Goal: Communication & Community: Answer question/provide support

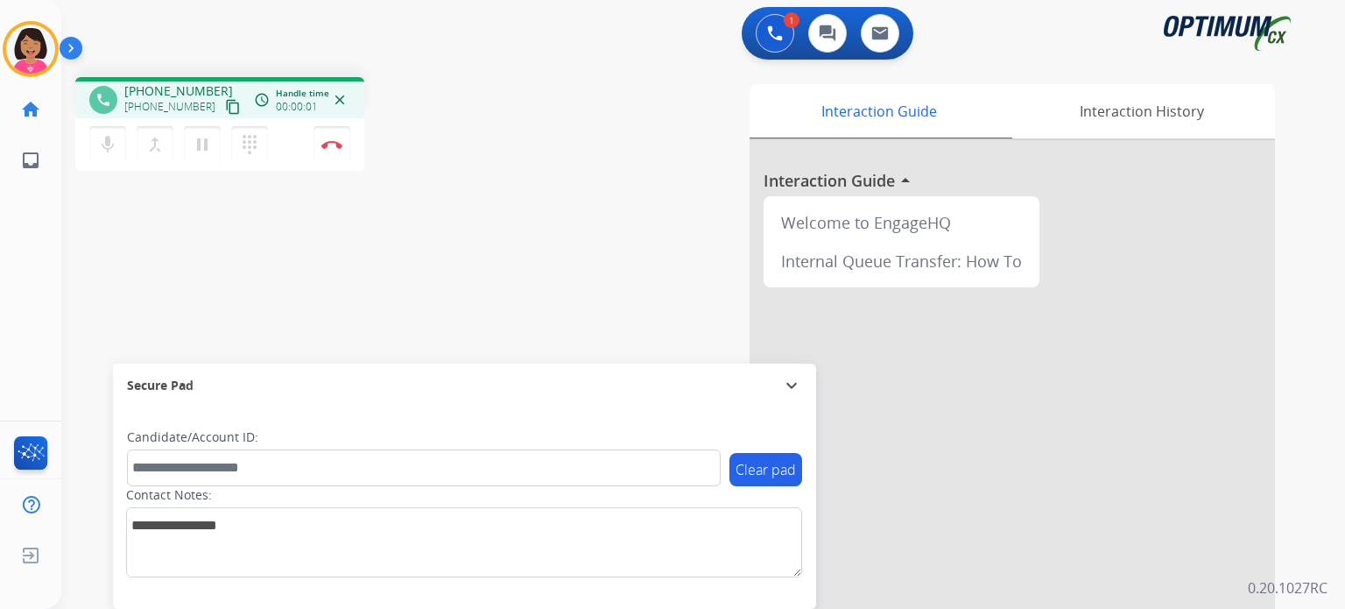
click at [225, 111] on mat-icon "content_copy" at bounding box center [233, 107] width 16 height 16
click at [342, 141] on img at bounding box center [331, 144] width 21 height 9
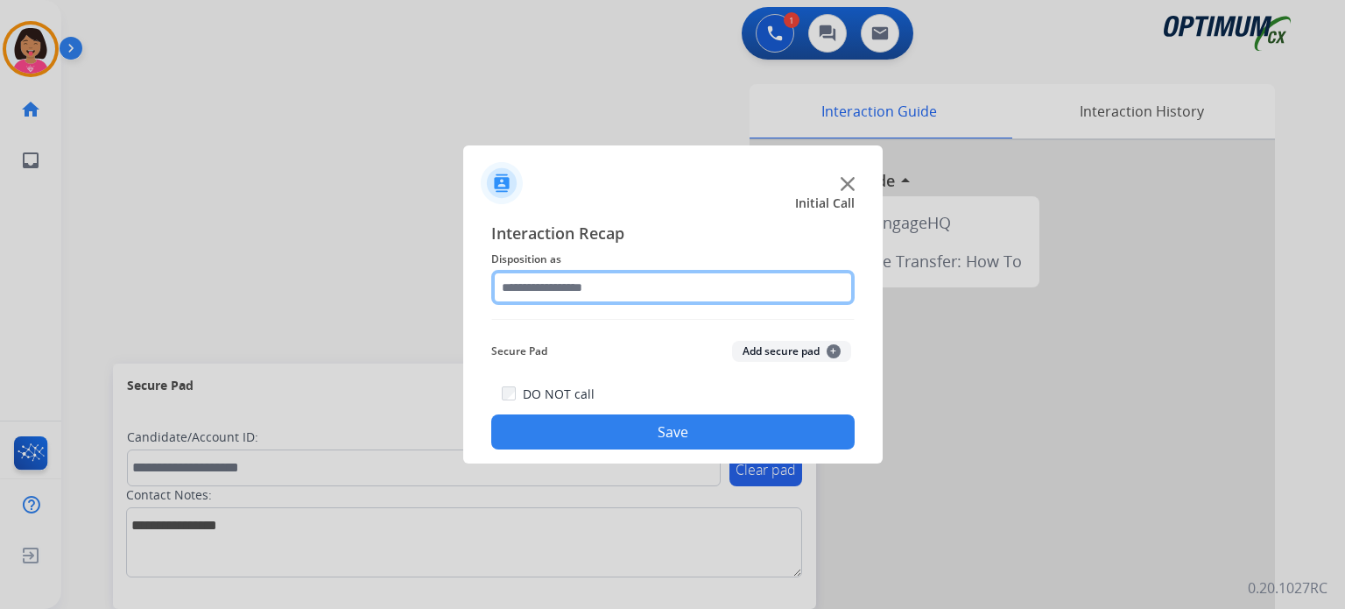
click at [569, 271] on input "text" at bounding box center [673, 287] width 364 height 35
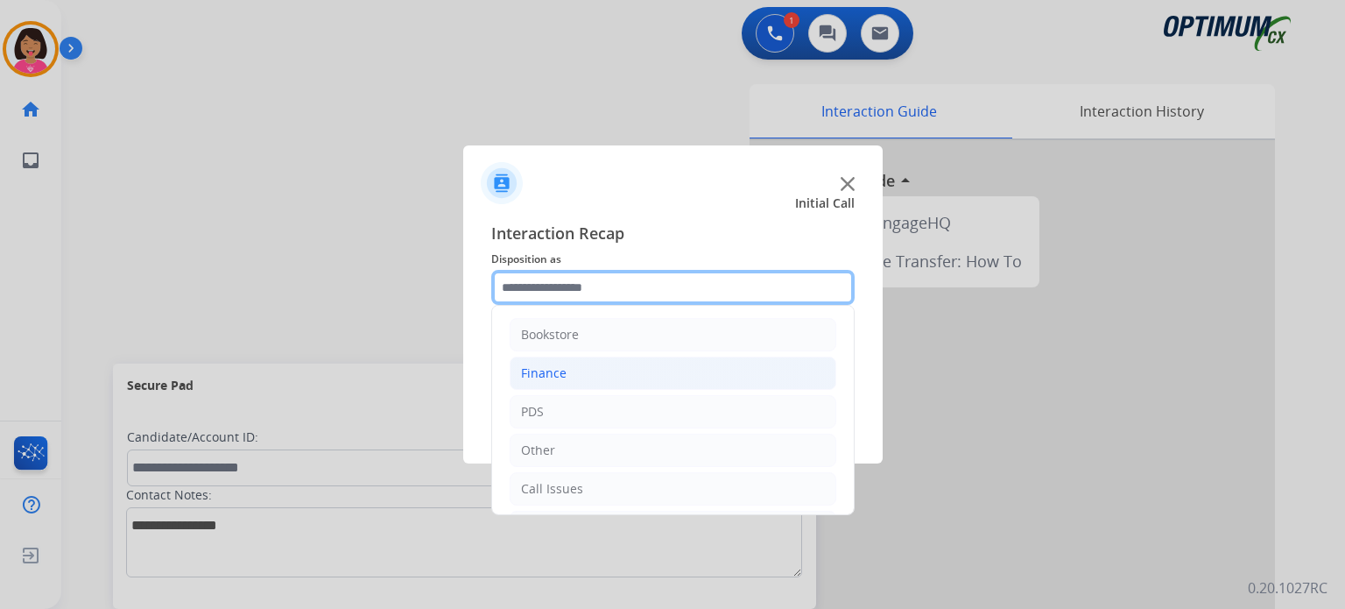
scroll to position [116, 0]
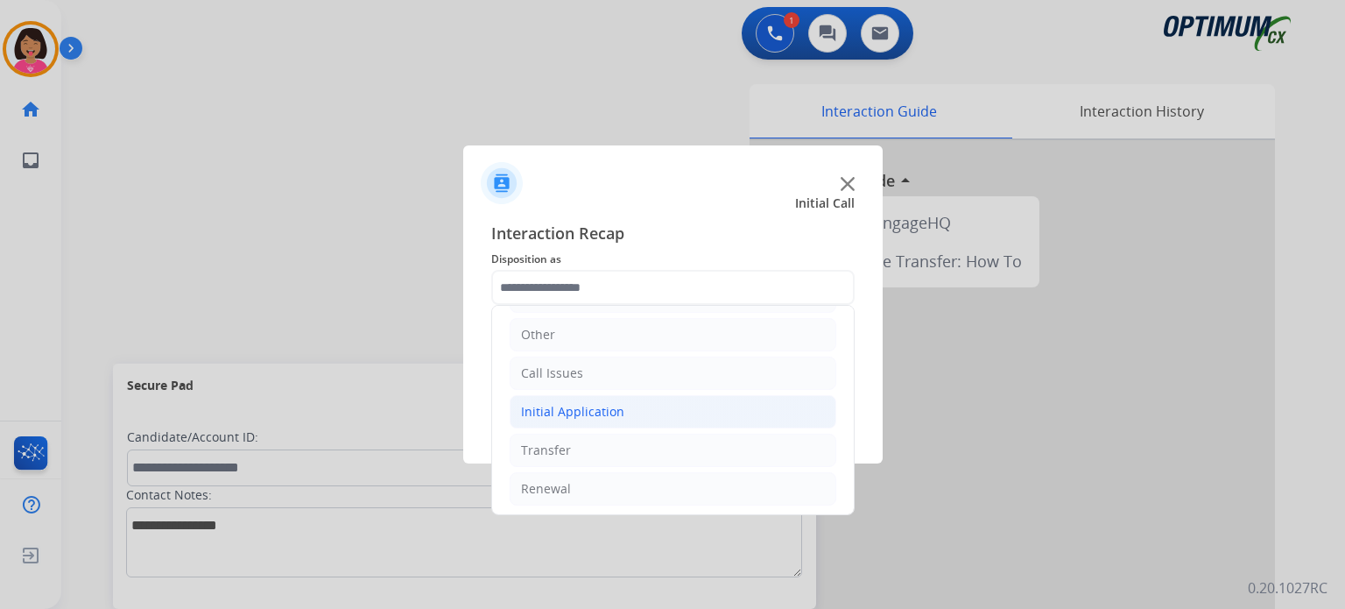
click at [583, 406] on div "Initial Application" at bounding box center [572, 412] width 103 height 18
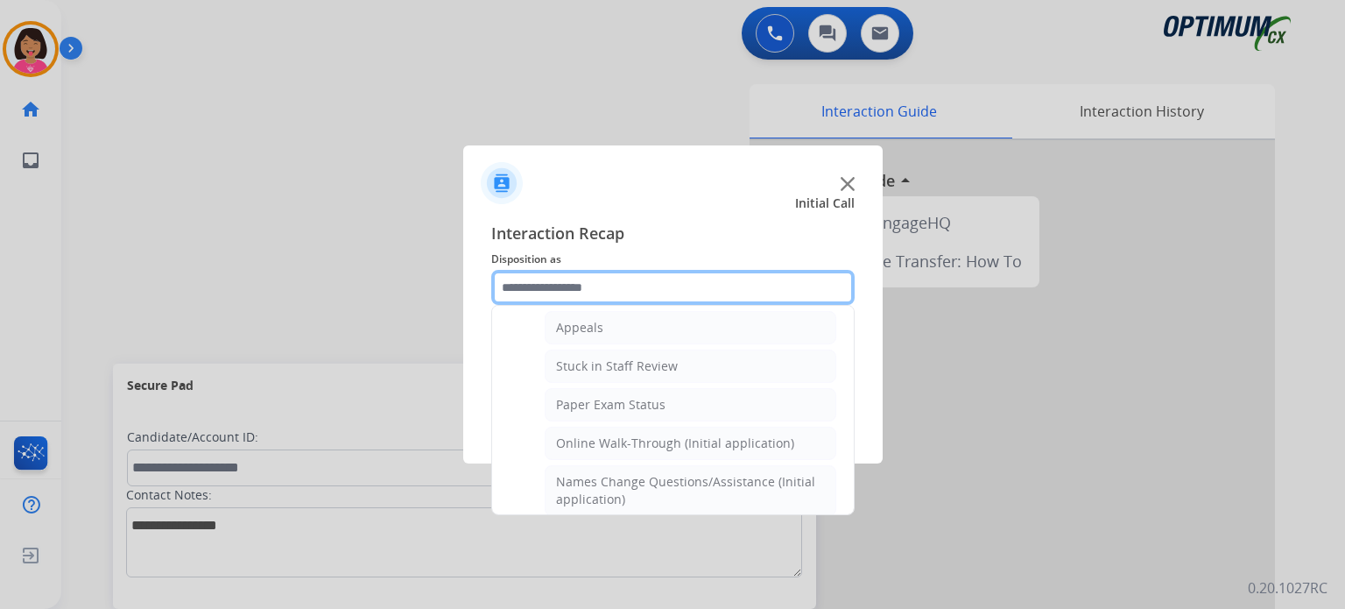
scroll to position [274, 0]
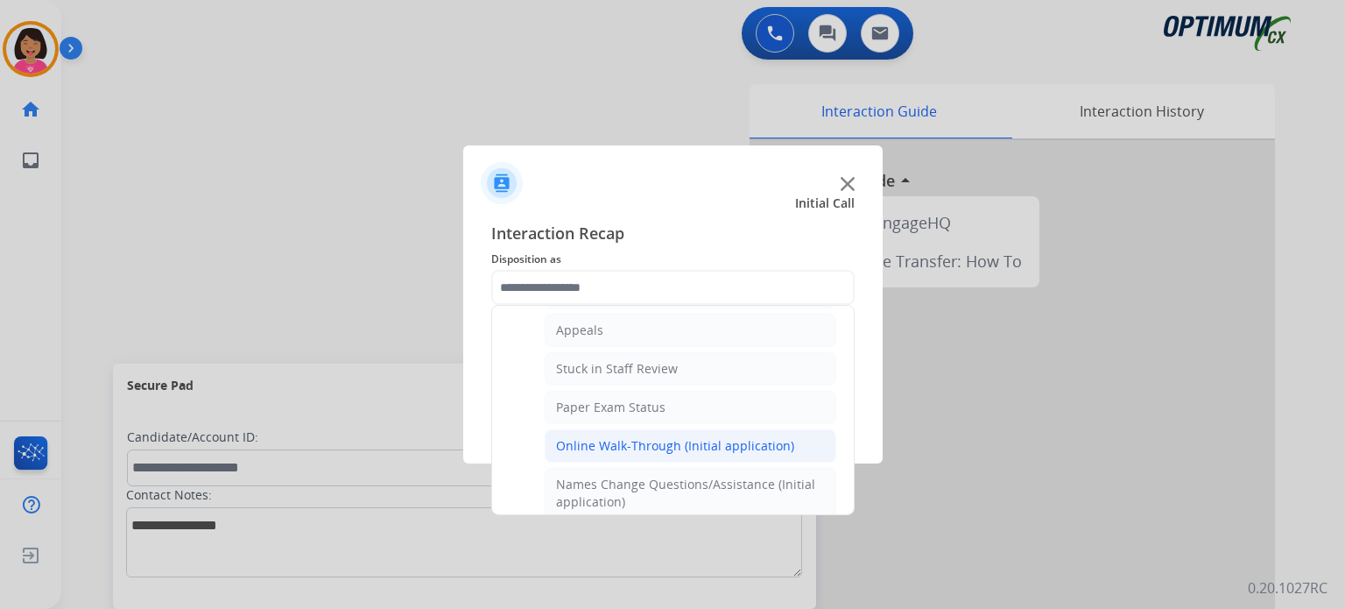
click at [628, 437] on div "Online Walk-Through (Initial application)" at bounding box center [675, 446] width 238 height 18
type input "**********"
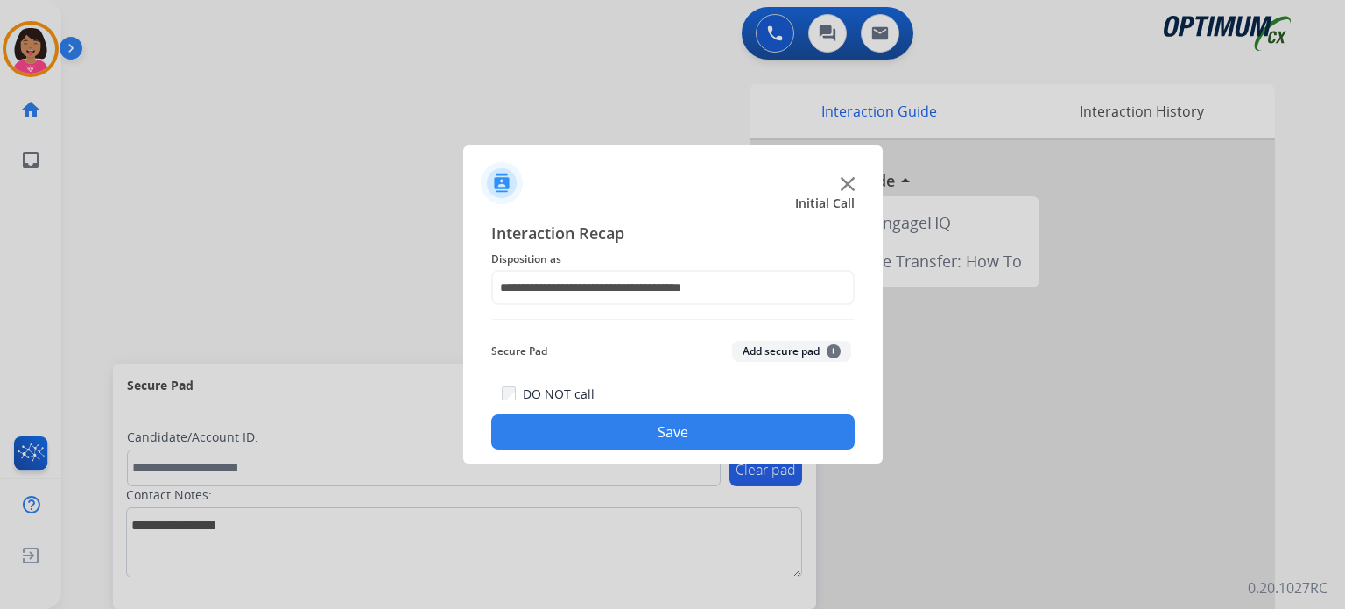
click at [626, 430] on button "Save" at bounding box center [673, 431] width 364 height 35
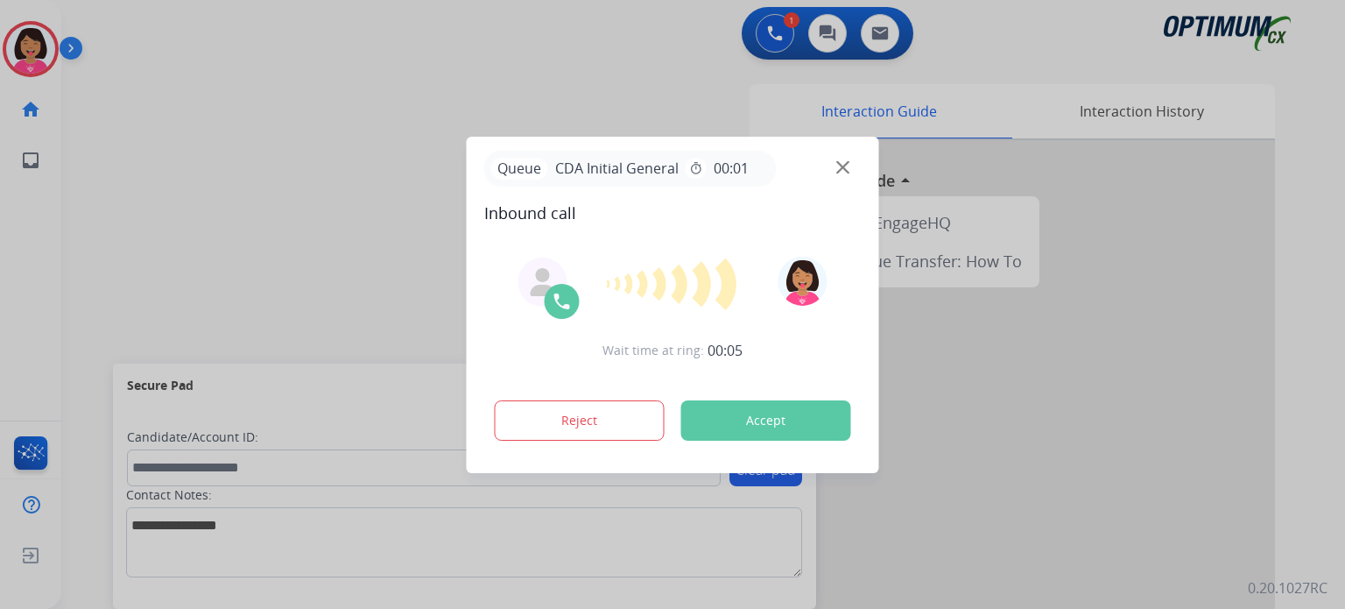
click at [844, 170] on img at bounding box center [843, 166] width 13 height 13
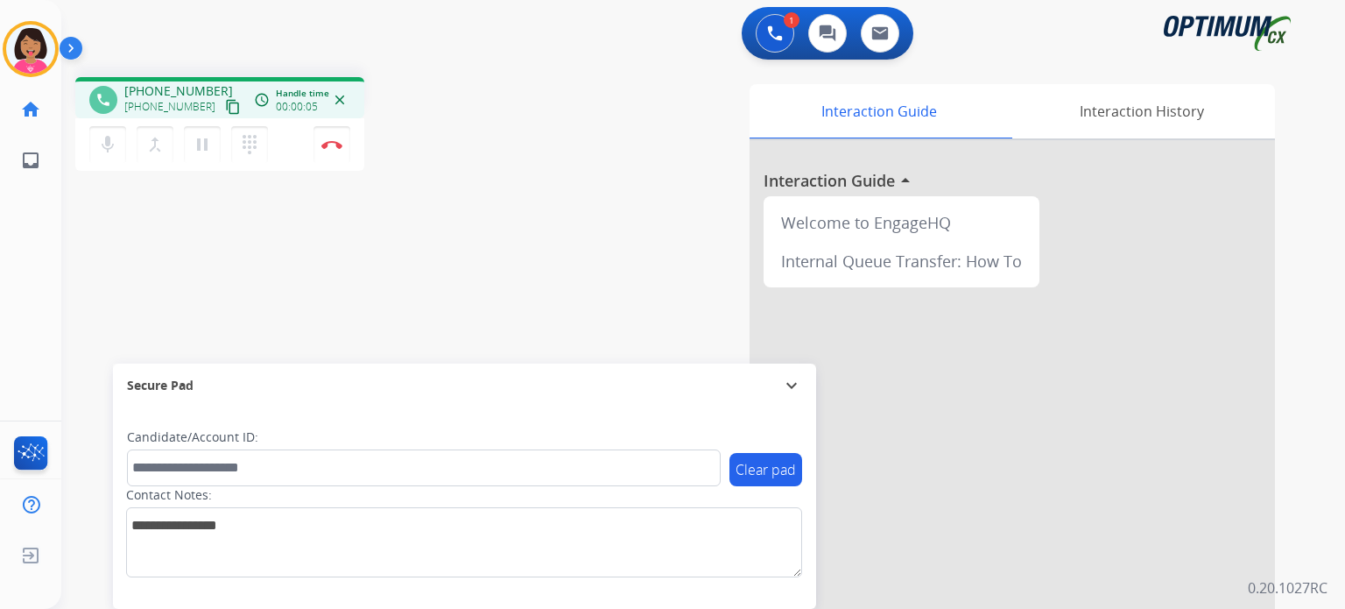
click at [225, 108] on div "phone [PHONE_NUMBER] [PHONE_NUMBER] content_copy access_time Call metrics Queue…" at bounding box center [219, 97] width 289 height 41
click at [225, 108] on mat-icon "content_copy" at bounding box center [233, 107] width 16 height 16
click at [329, 149] on button "Disconnect" at bounding box center [332, 144] width 37 height 37
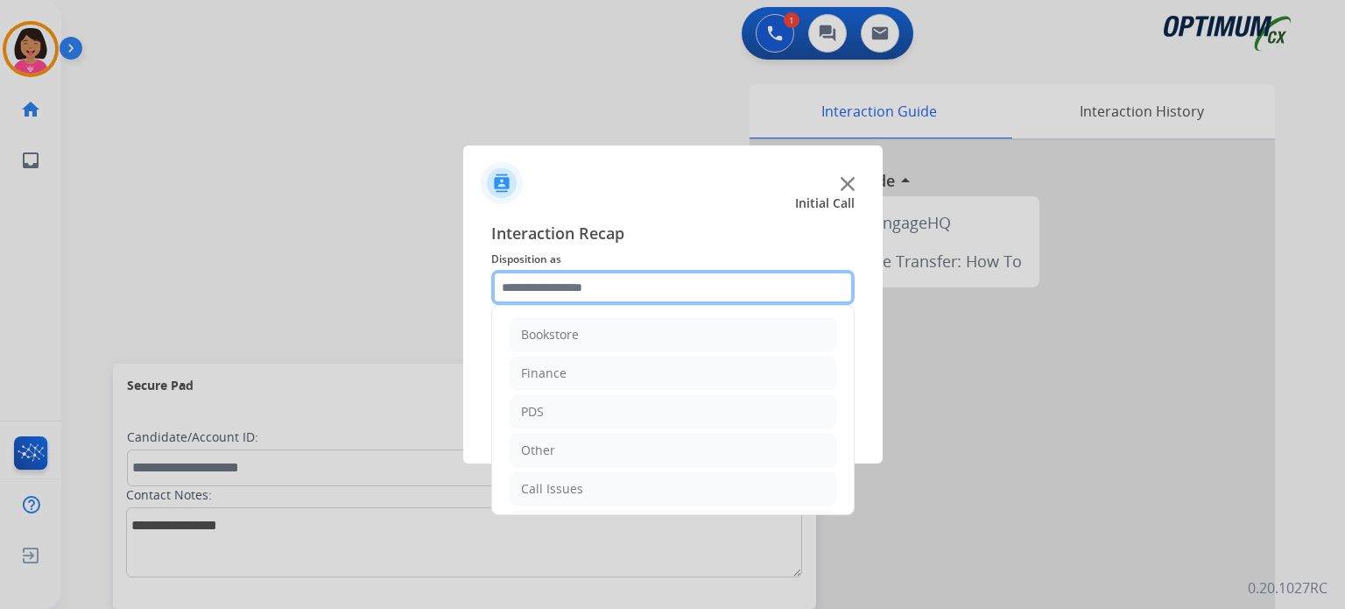
click at [553, 286] on input "text" at bounding box center [673, 287] width 364 height 35
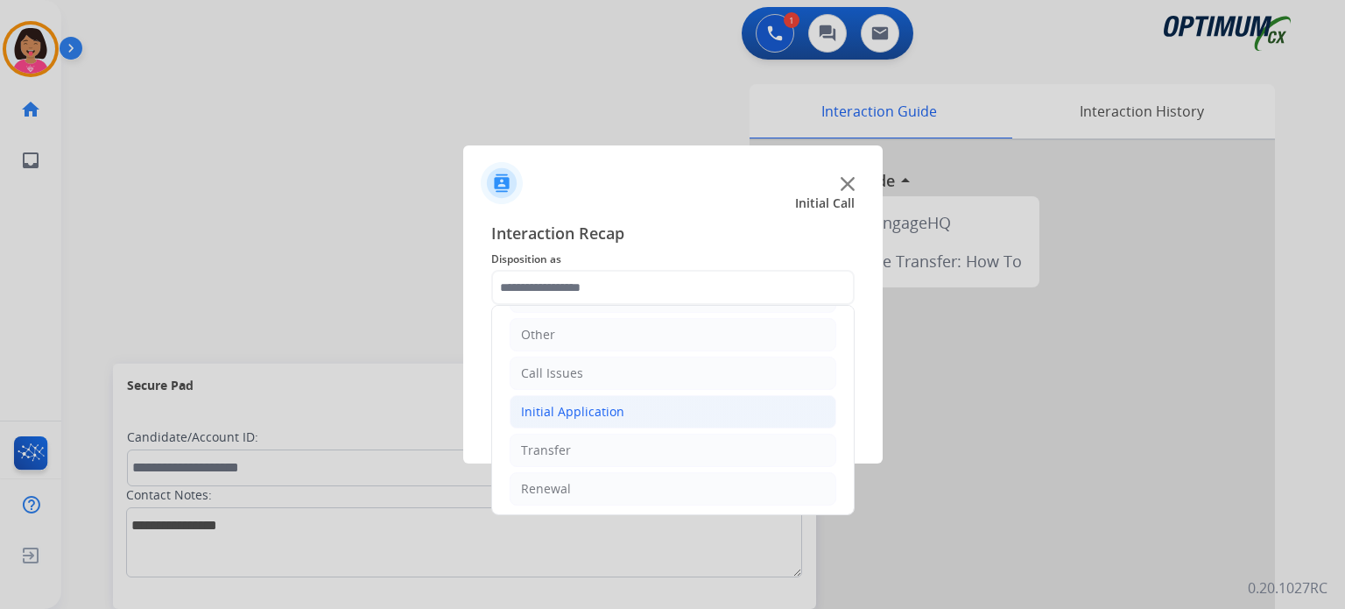
click at [628, 414] on li "Initial Application" at bounding box center [673, 411] width 327 height 33
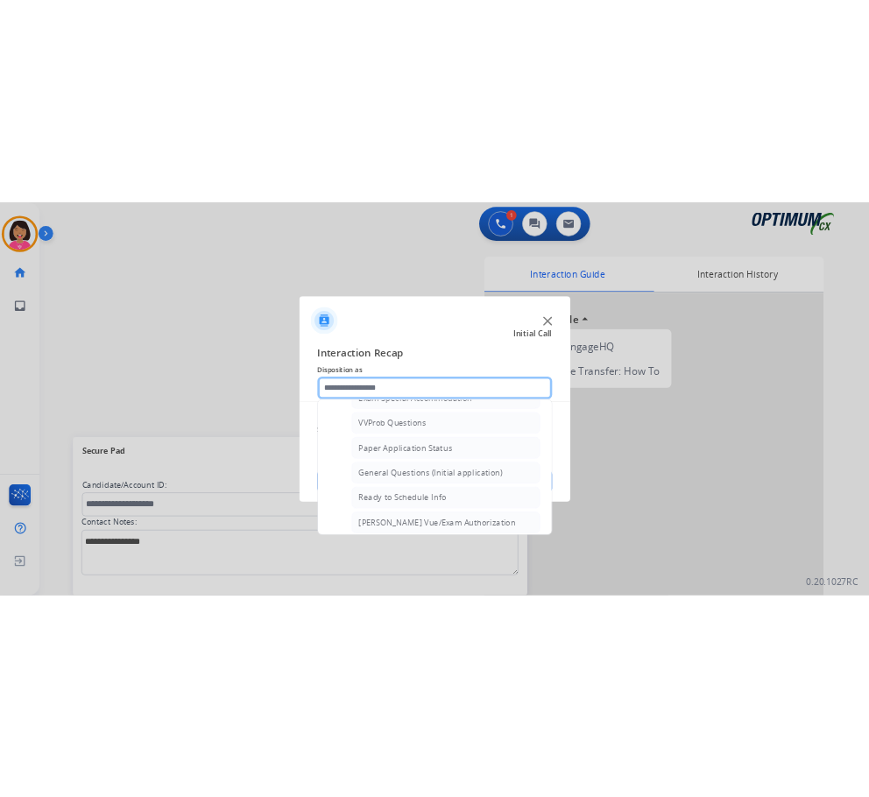
scroll to position [936, 0]
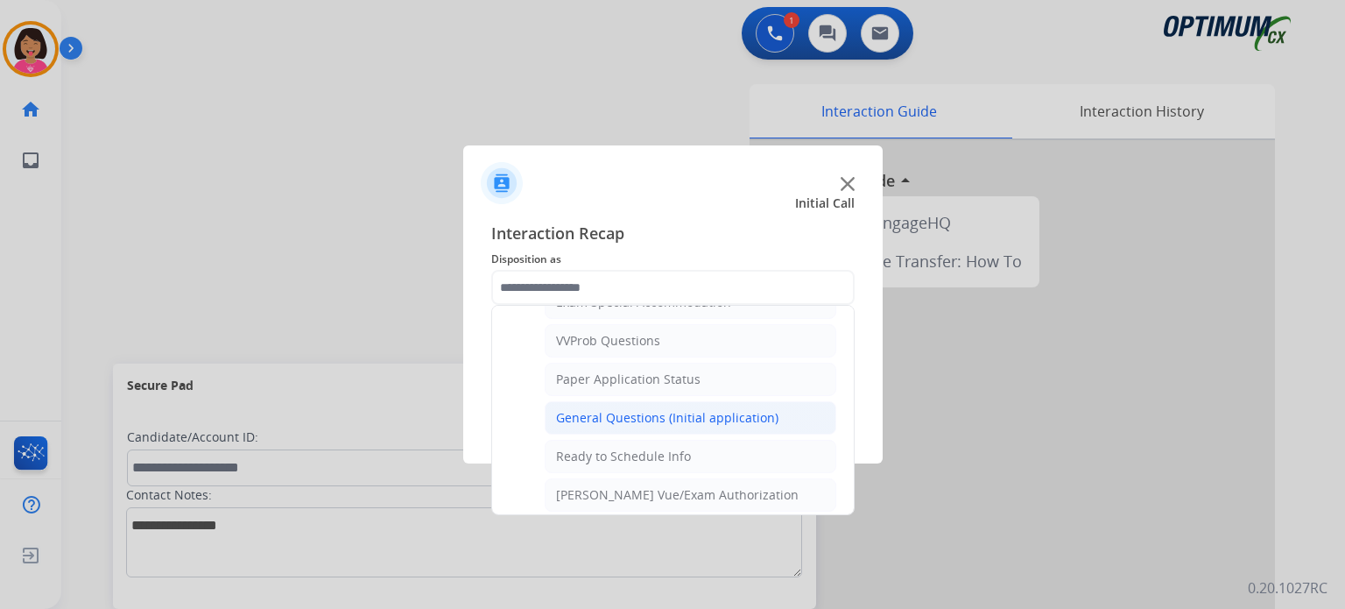
click at [628, 409] on div "General Questions (Initial application)" at bounding box center [667, 418] width 222 height 18
type input "**********"
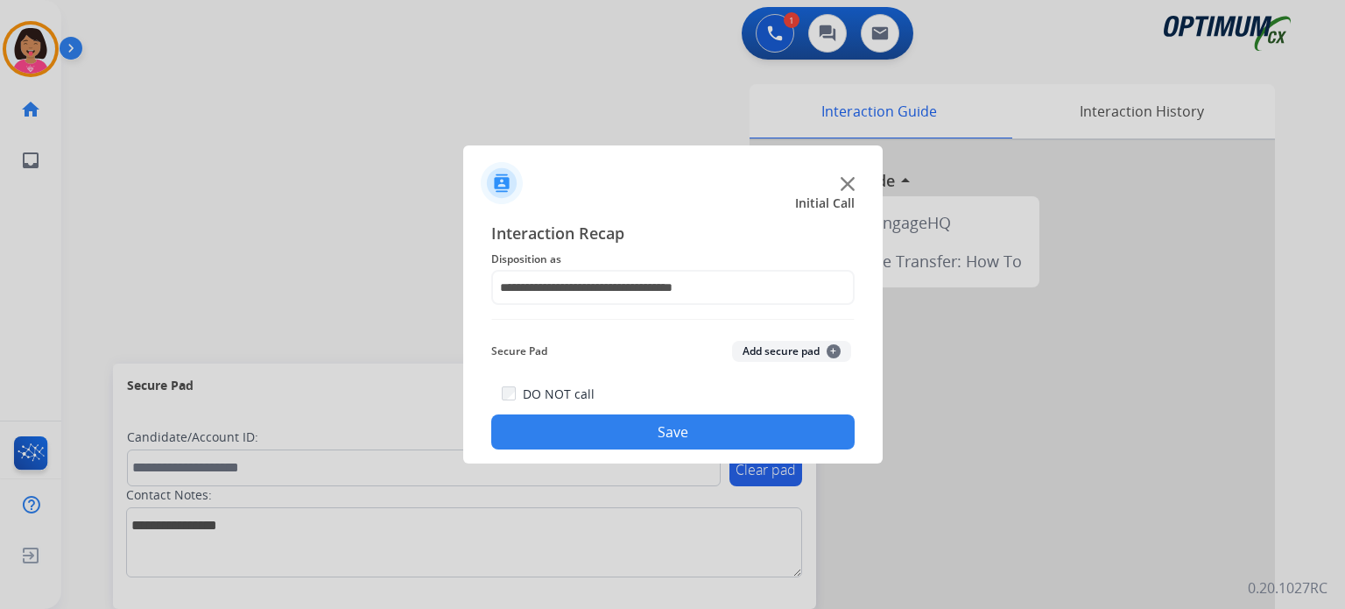
click at [634, 423] on button "Save" at bounding box center [673, 431] width 364 height 35
click at [853, 181] on img at bounding box center [848, 184] width 14 height 14
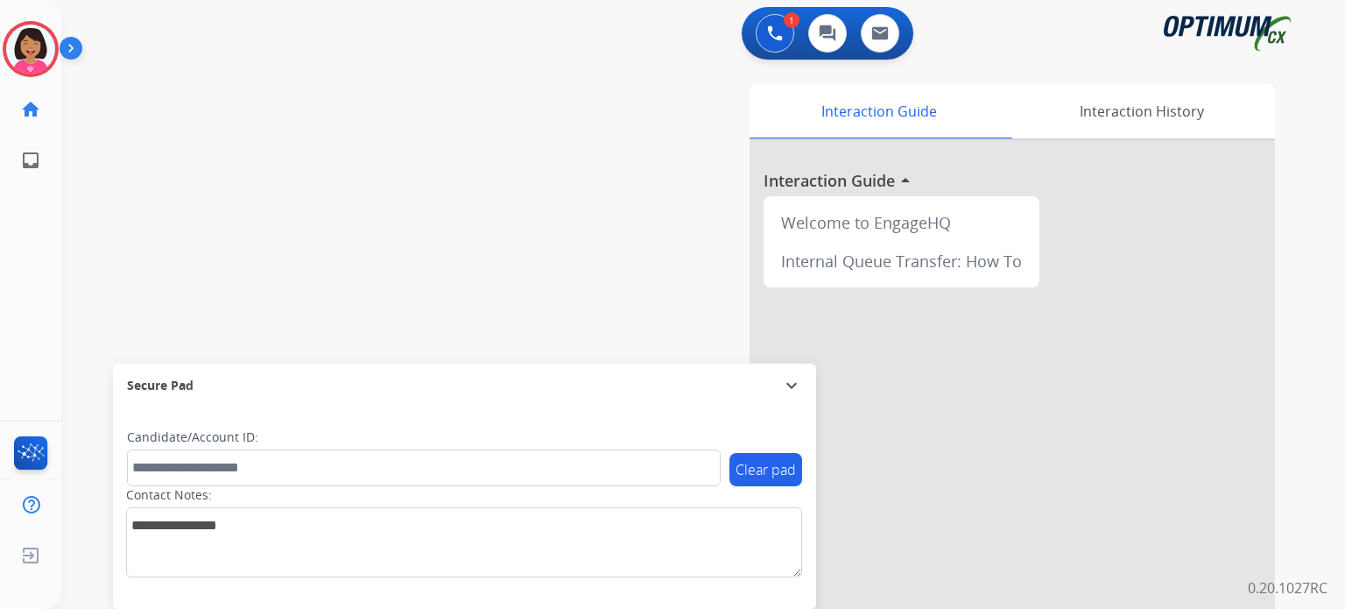
click at [845, 167] on img at bounding box center [843, 166] width 13 height 13
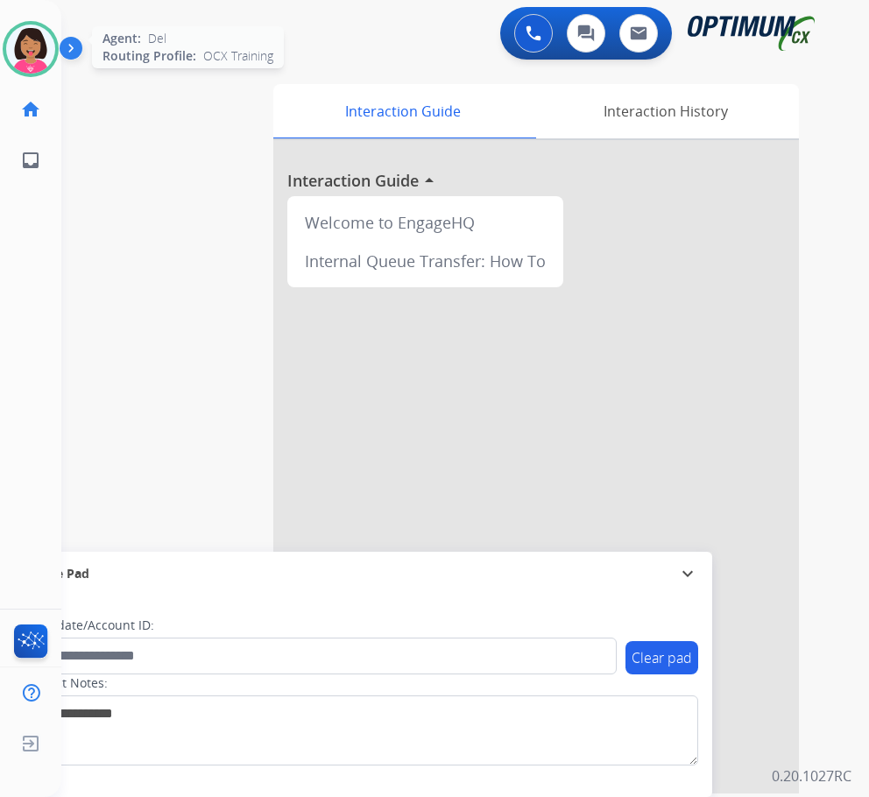
click at [29, 46] on img at bounding box center [30, 49] width 49 height 49
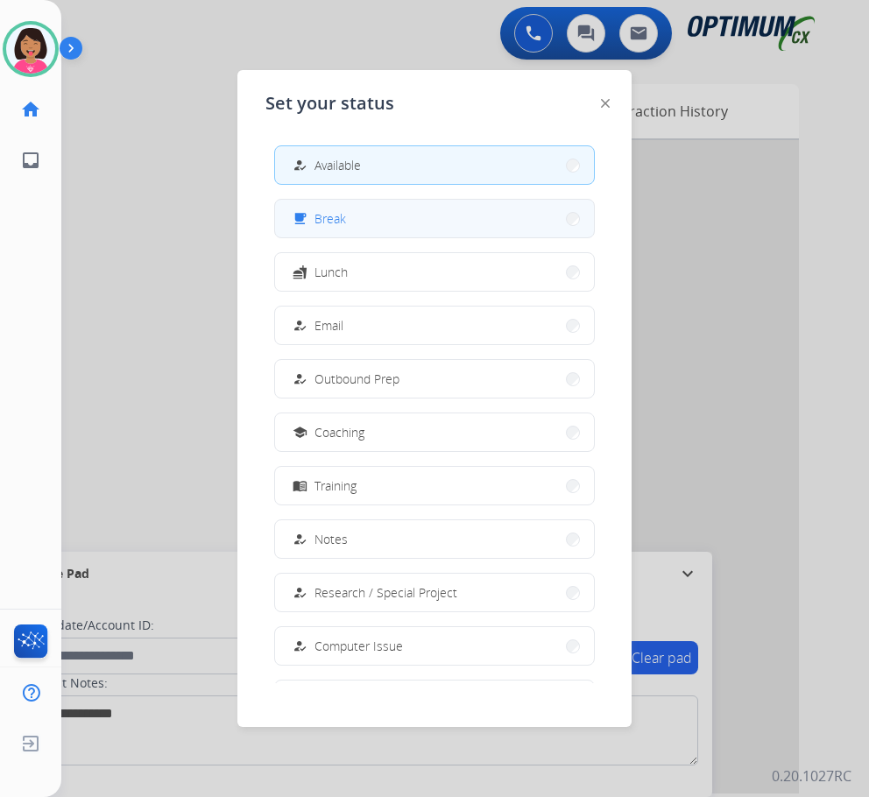
click at [357, 214] on button "free_breakfast Break" at bounding box center [434, 219] width 319 height 38
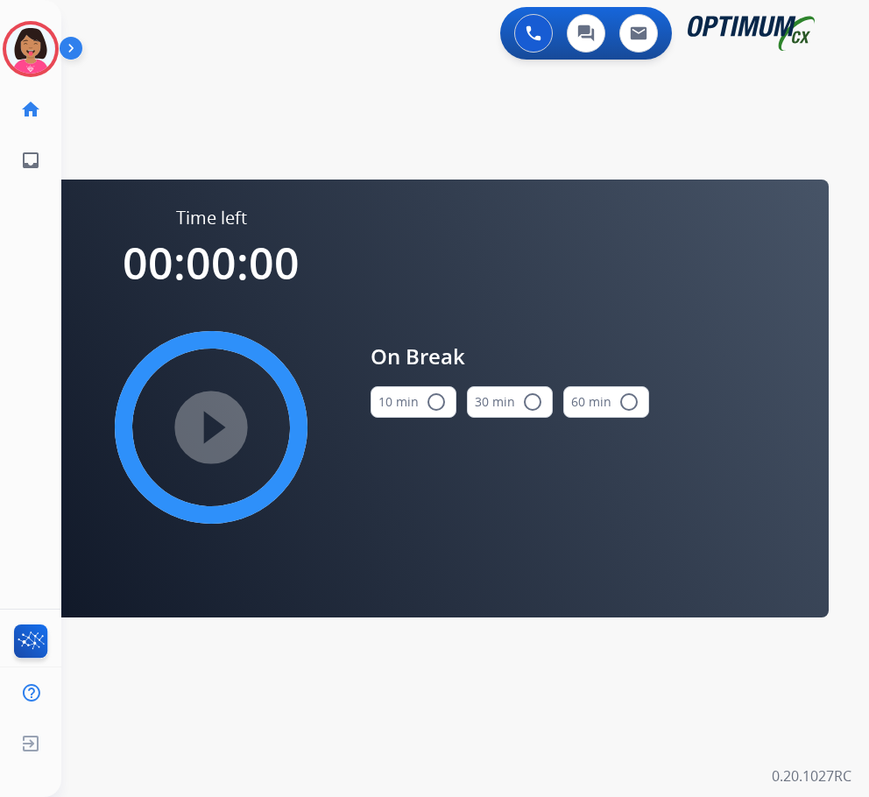
click at [411, 399] on button "10 min radio_button_unchecked" at bounding box center [414, 402] width 86 height 32
click at [254, 435] on div "play_circle_filled" at bounding box center [211, 427] width 263 height 263
click at [222, 434] on mat-icon "play_circle_filled" at bounding box center [211, 427] width 21 height 21
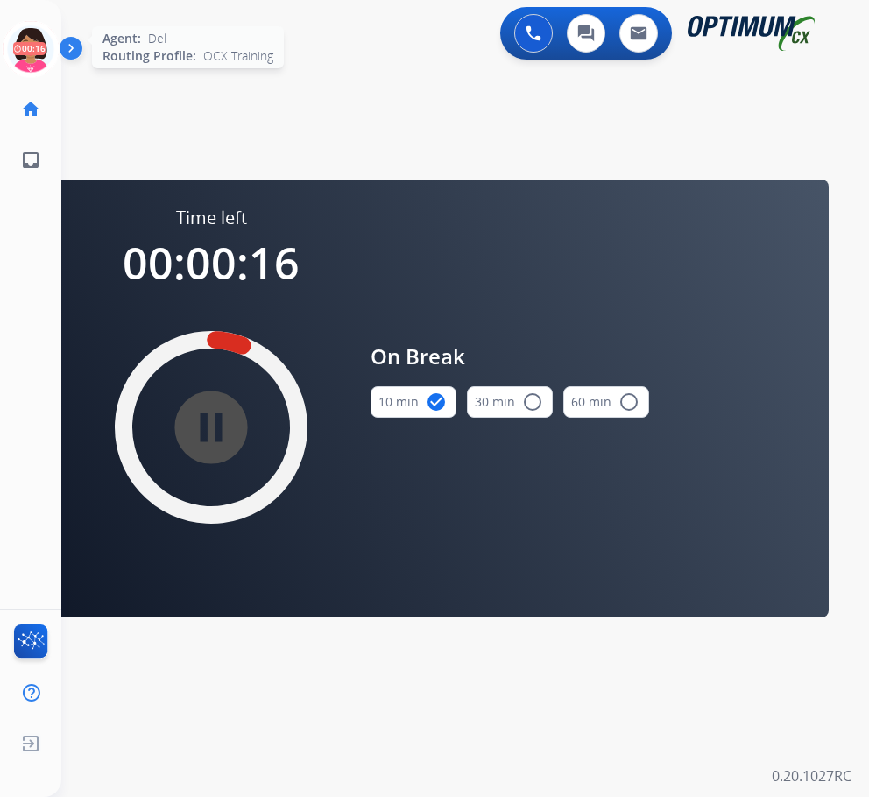
click at [41, 46] on icon at bounding box center [31, 49] width 57 height 57
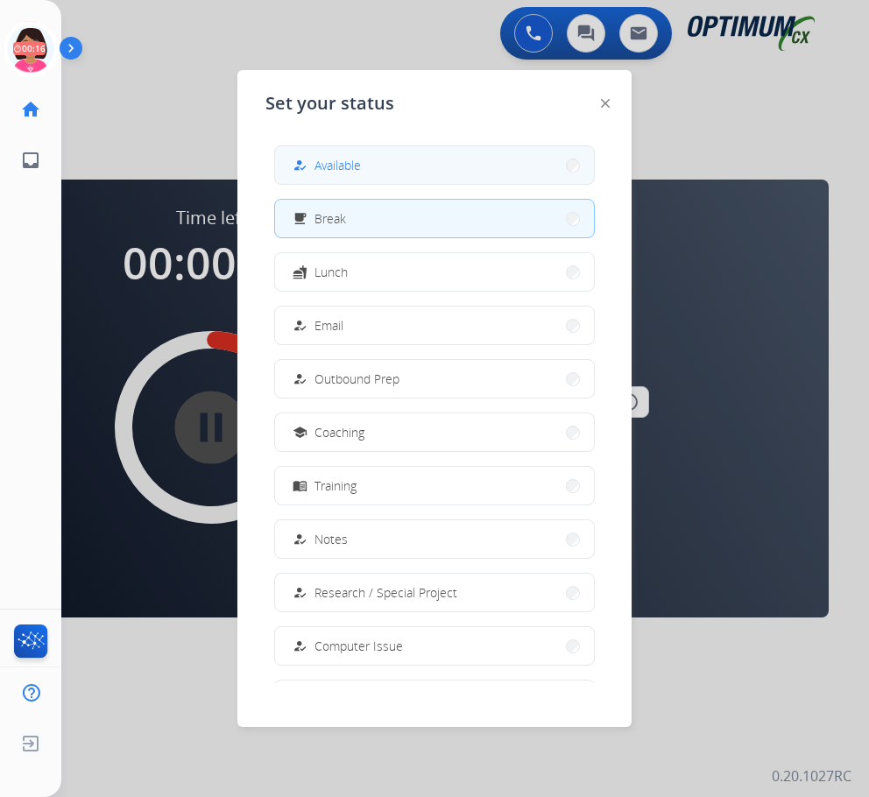
click at [335, 159] on span "Available" at bounding box center [337, 165] width 46 height 18
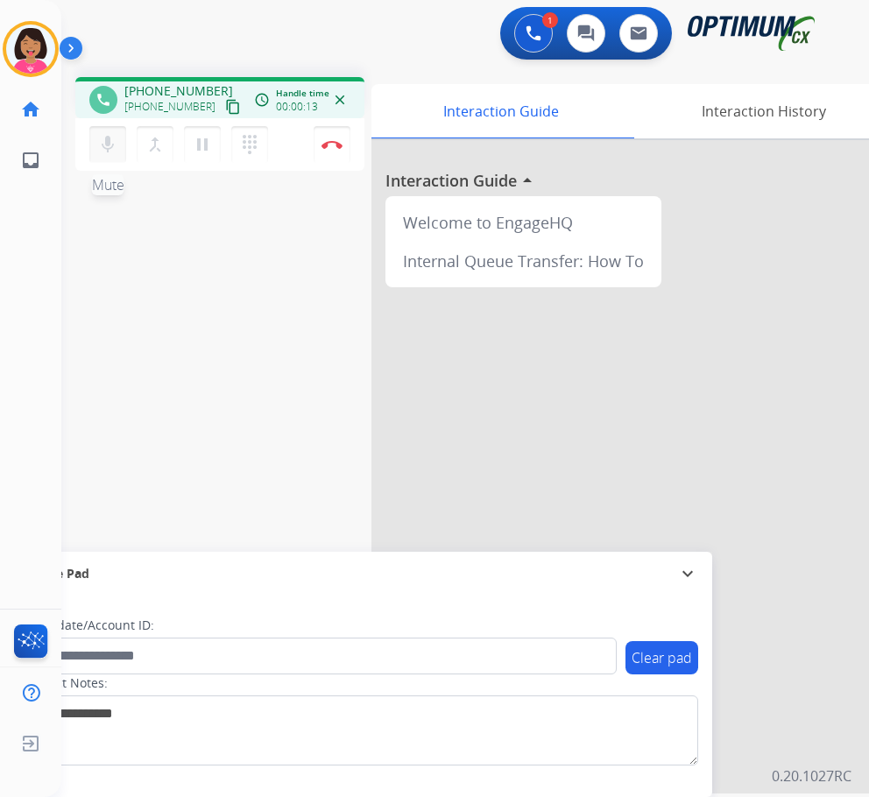
click at [104, 142] on mat-icon "mic" at bounding box center [107, 144] width 21 height 21
click at [225, 113] on mat-icon "content_copy" at bounding box center [233, 107] width 16 height 16
click at [97, 148] on button "mic_off Mute" at bounding box center [107, 144] width 37 height 37
click at [105, 145] on mat-icon "mic" at bounding box center [107, 144] width 21 height 21
click at [105, 146] on mat-icon "mic_off" at bounding box center [107, 144] width 21 height 21
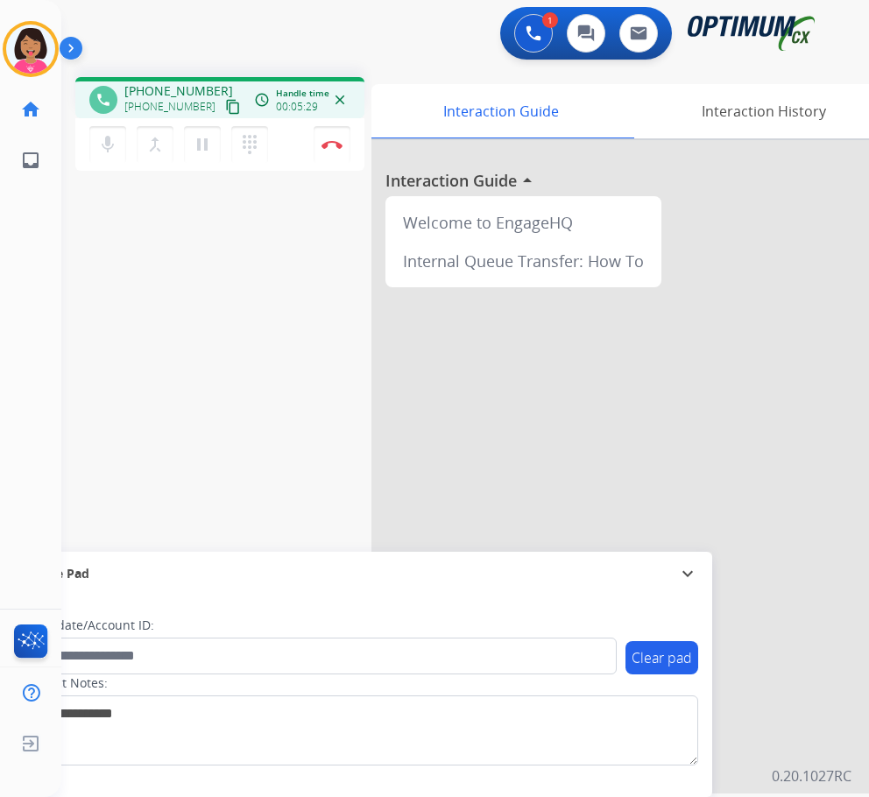
click at [98, 212] on div "phone [PHONE_NUMBER] [PHONE_NUMBER] content_copy access_time Call metrics Queue…" at bounding box center [444, 428] width 766 height 731
click at [329, 147] on img at bounding box center [331, 144] width 21 height 9
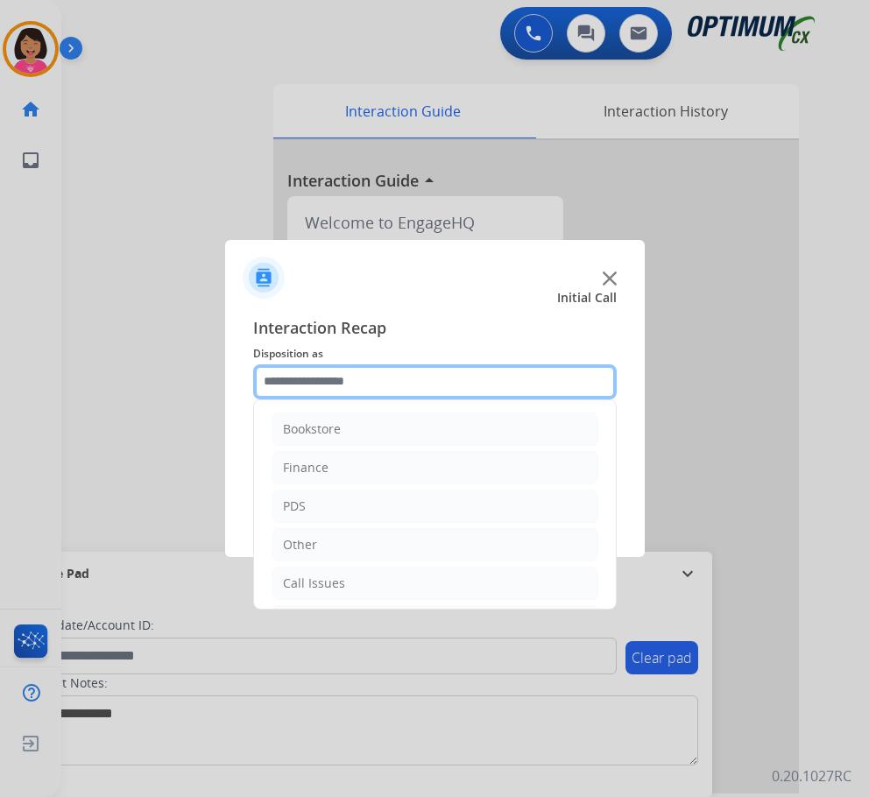
click at [440, 379] on input "text" at bounding box center [435, 381] width 364 height 35
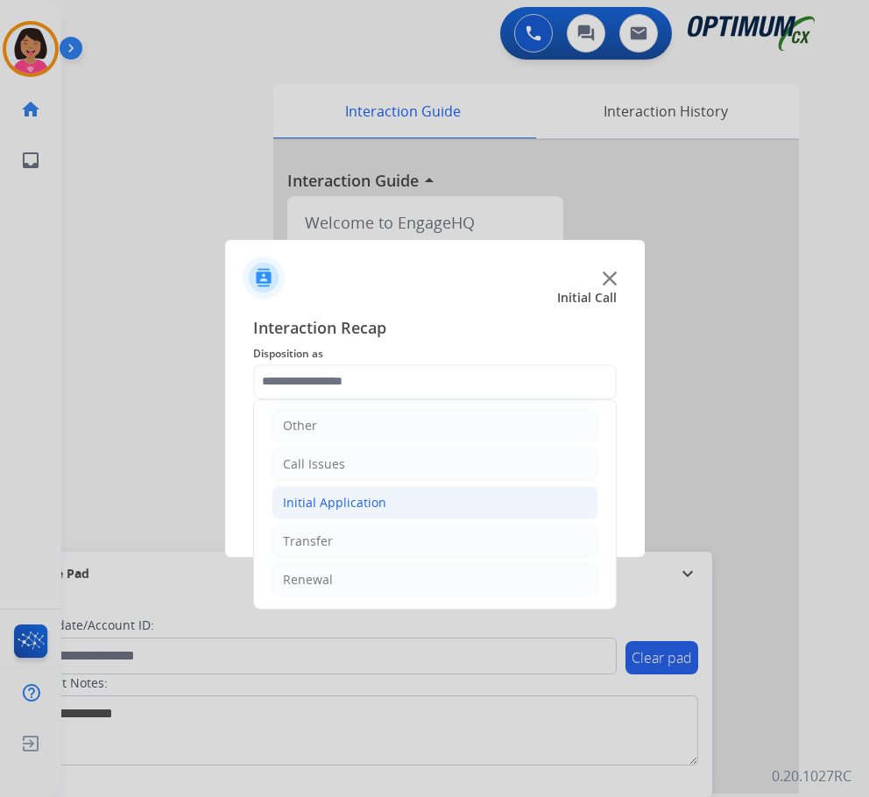
click at [419, 505] on li "Initial Application" at bounding box center [435, 502] width 327 height 33
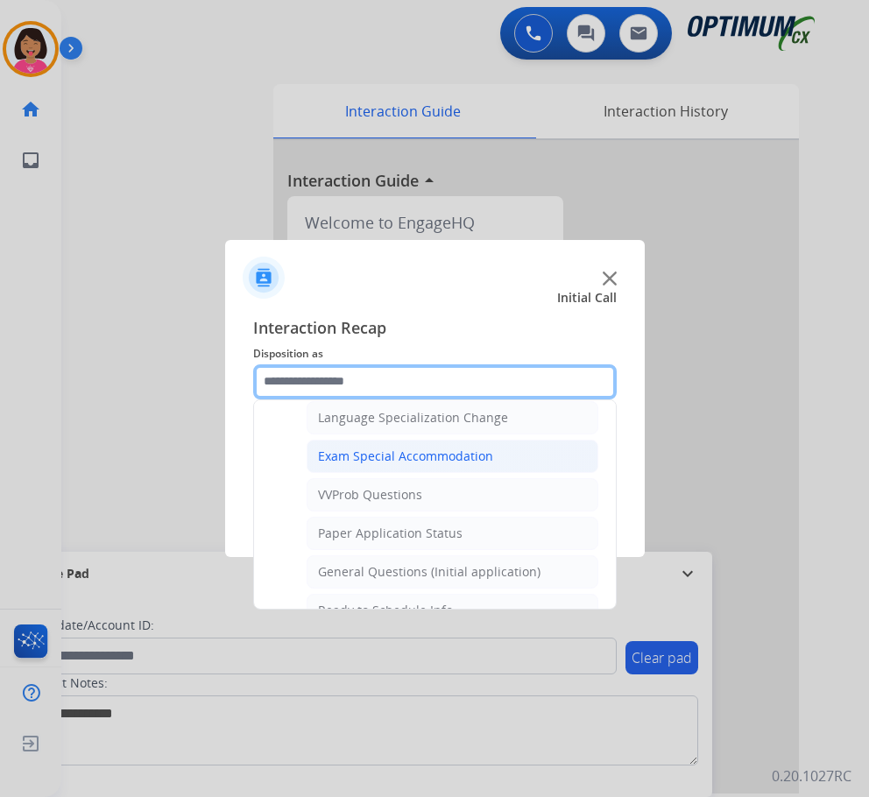
scroll to position [908, 0]
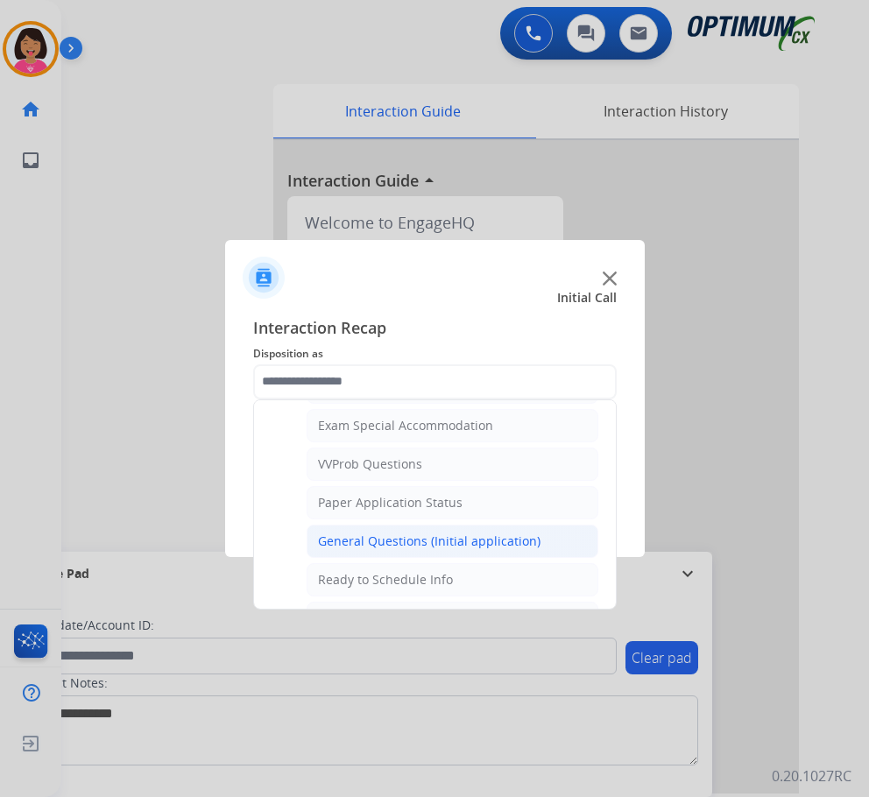
click at [413, 543] on div "General Questions (Initial application)" at bounding box center [429, 542] width 222 height 18
type input "**********"
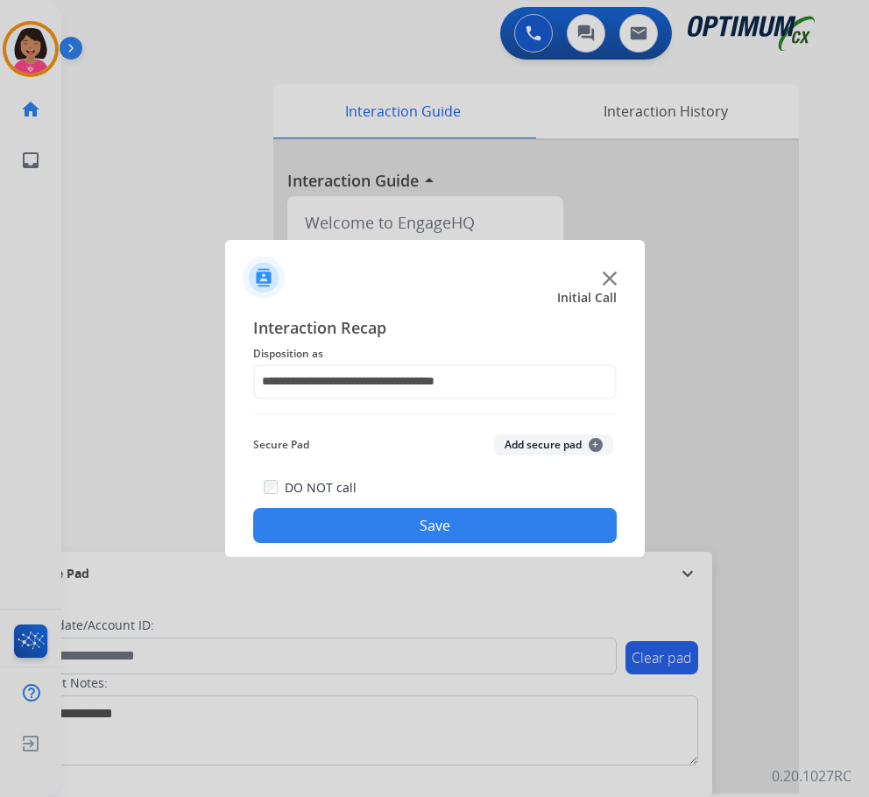
click at [413, 536] on button "Save" at bounding box center [435, 525] width 364 height 35
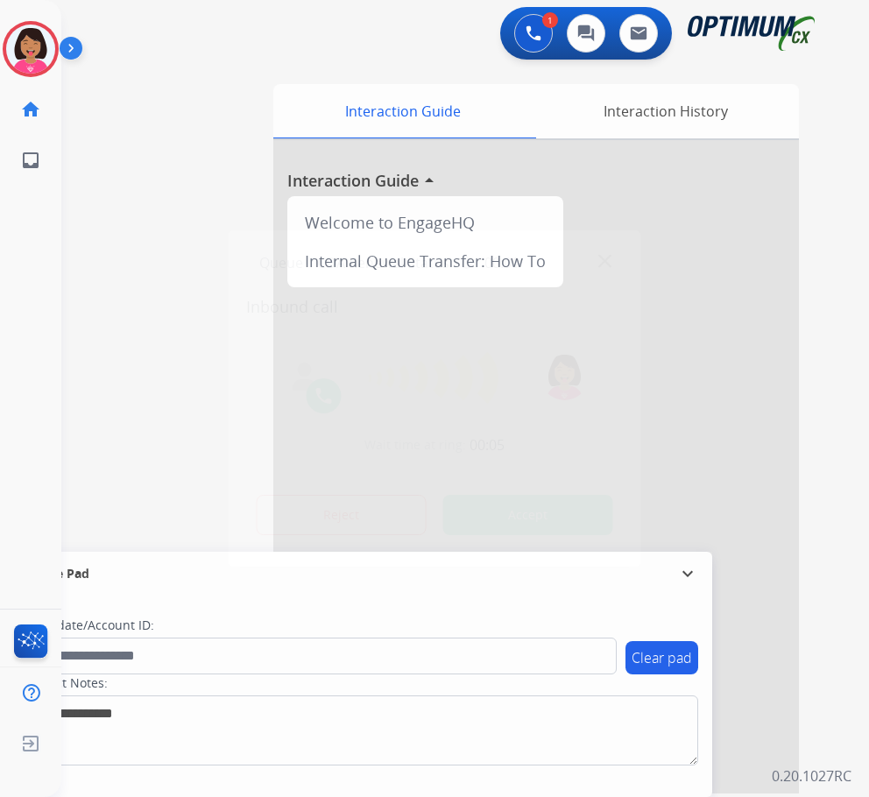
click at [61, 377] on div at bounding box center [434, 398] width 869 height 797
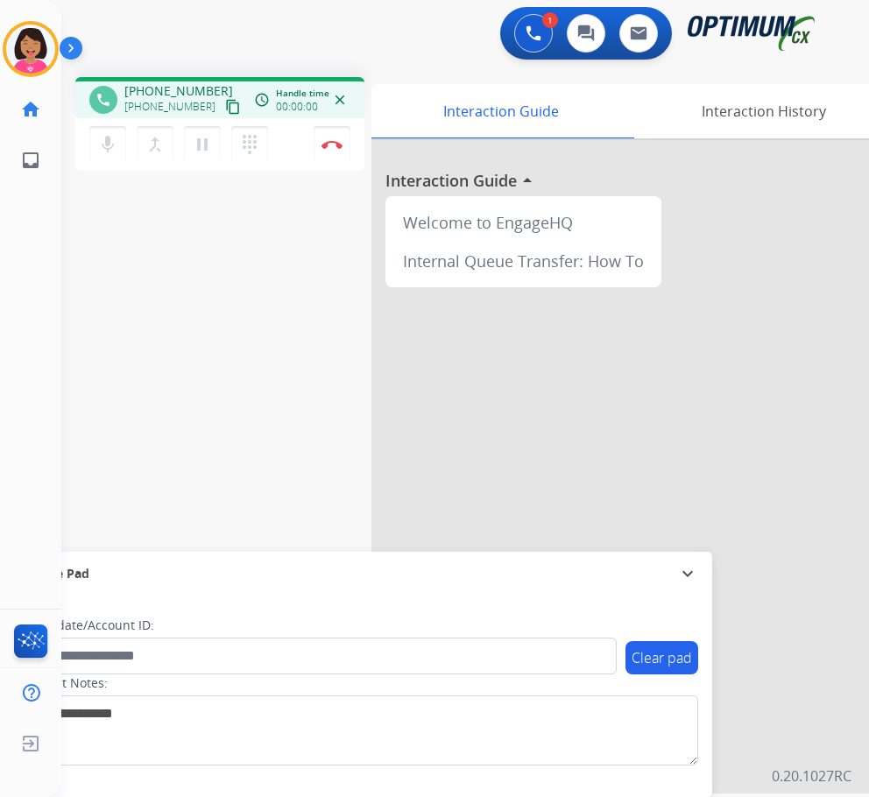
click at [222, 116] on button "content_copy" at bounding box center [232, 106] width 21 height 21
click at [93, 241] on div "phone [PHONE_NUMBER] [PHONE_NUMBER] content_copy access_time Call metrics Queue…" at bounding box center [444, 428] width 766 height 731
click at [296, 261] on div "phone [PHONE_NUMBER] [PHONE_NUMBER] content_copy access_time Call metrics Queue…" at bounding box center [444, 428] width 766 height 731
click at [89, 331] on div "phone [PHONE_NUMBER] [PHONE_NUMBER] content_copy access_time Call metrics Queue…" at bounding box center [444, 428] width 766 height 731
click at [341, 142] on img at bounding box center [331, 144] width 21 height 9
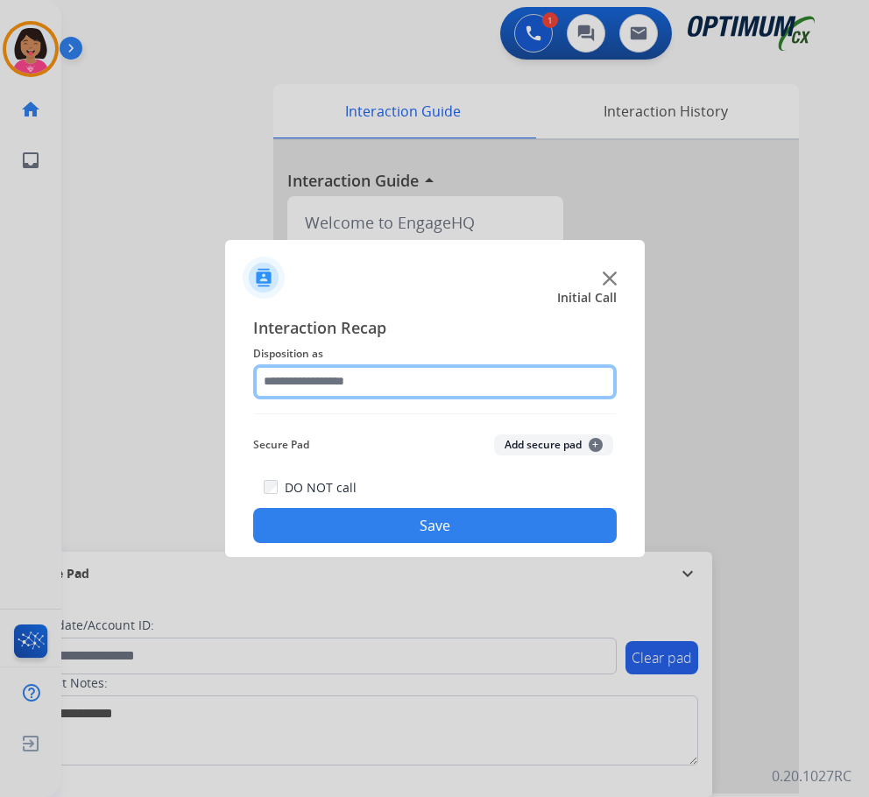
click at [404, 383] on input "text" at bounding box center [435, 381] width 364 height 35
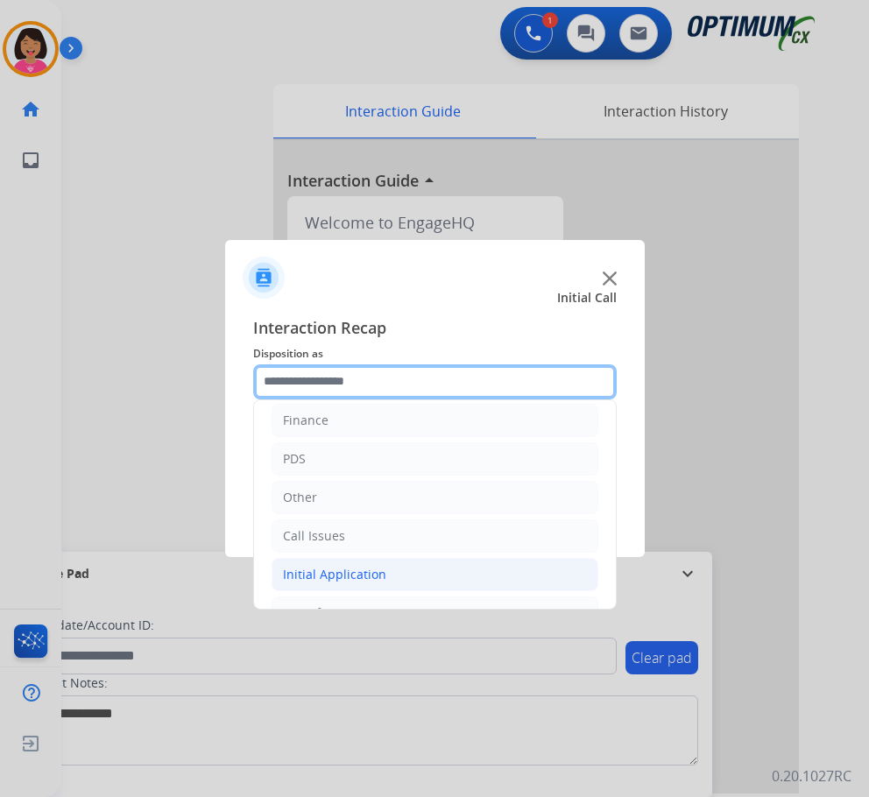
scroll to position [119, 0]
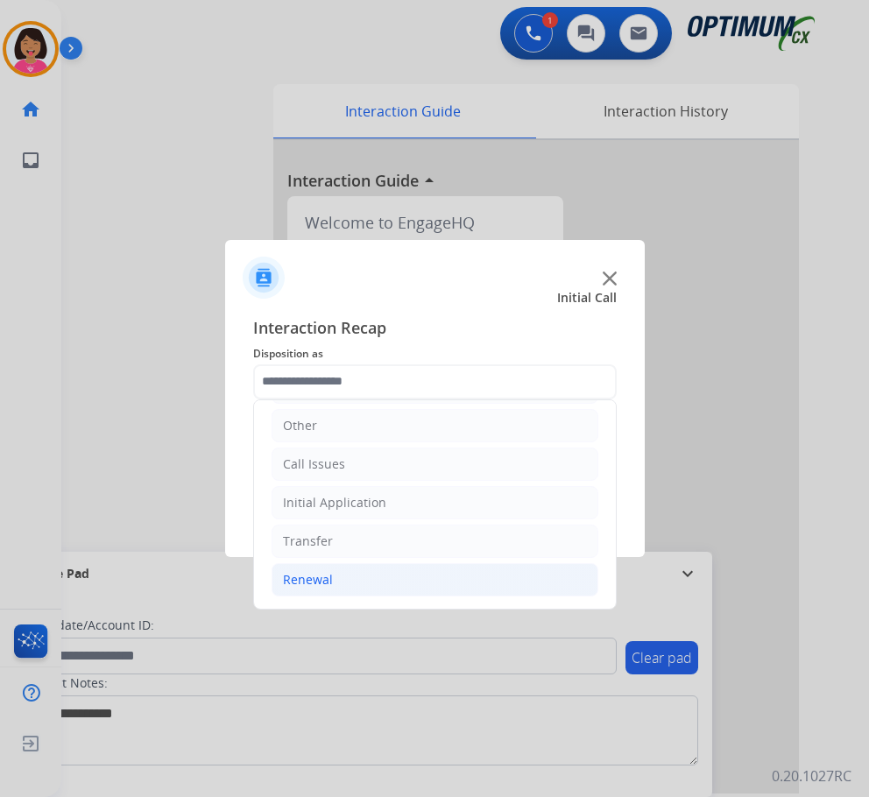
click at [379, 563] on li "Renewal" at bounding box center [435, 579] width 327 height 33
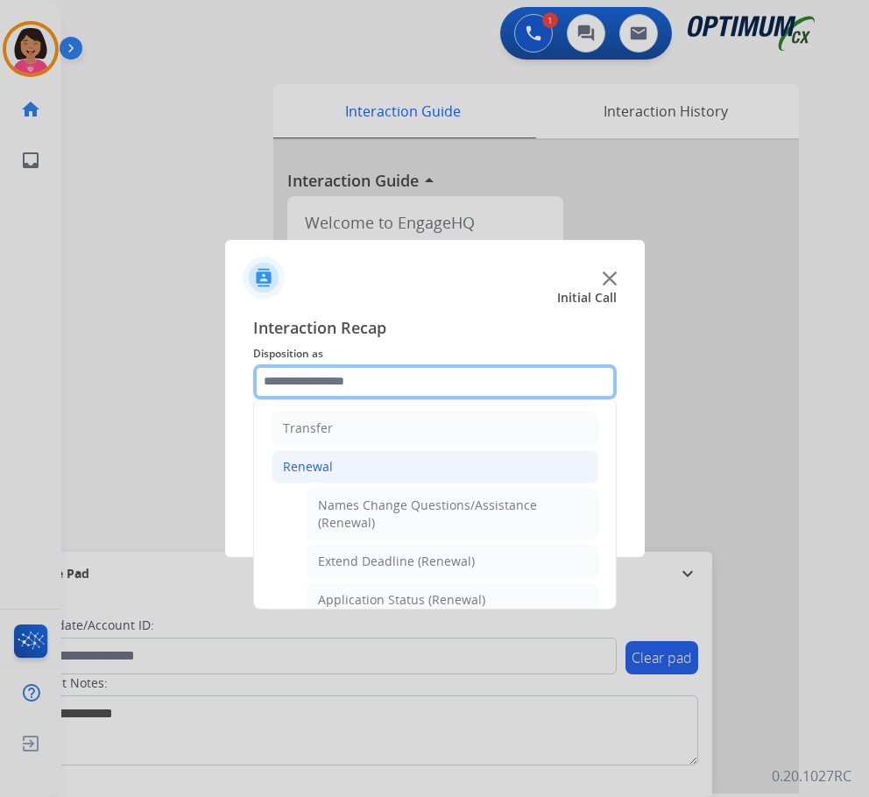
scroll to position [470, 0]
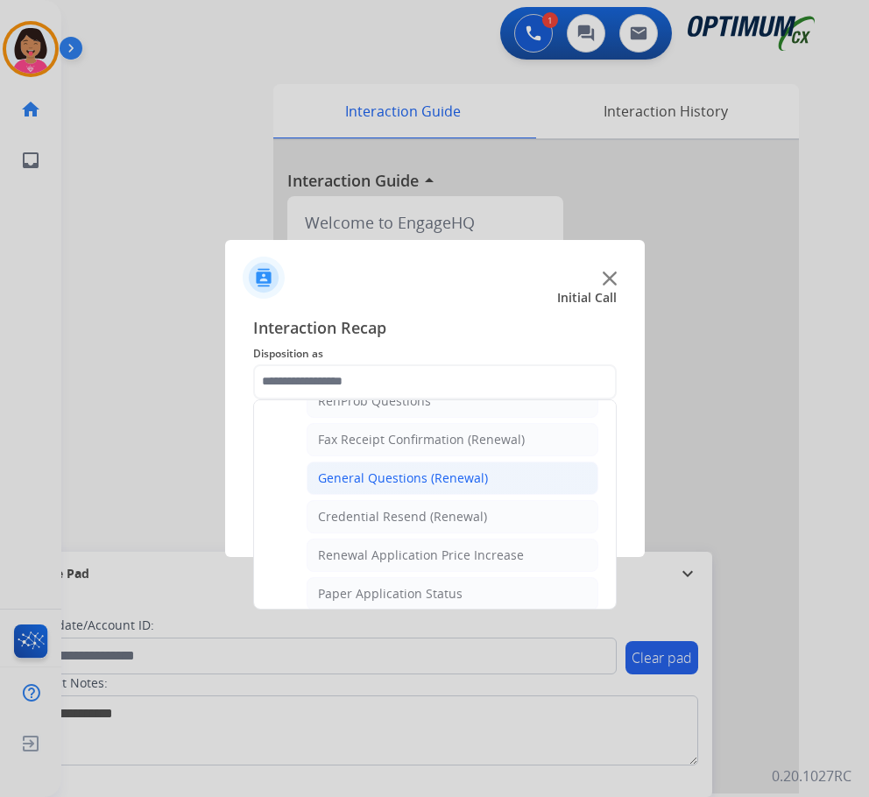
click at [398, 476] on div "General Questions (Renewal)" at bounding box center [403, 479] width 170 height 18
type input "**********"
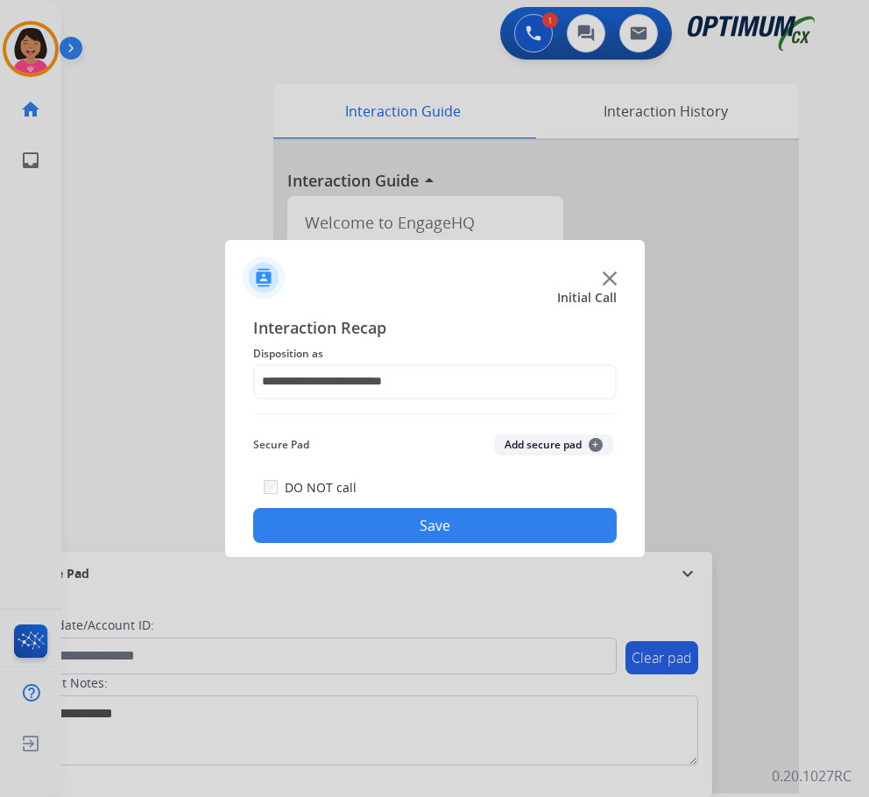
click at [428, 527] on button "Save" at bounding box center [435, 525] width 364 height 35
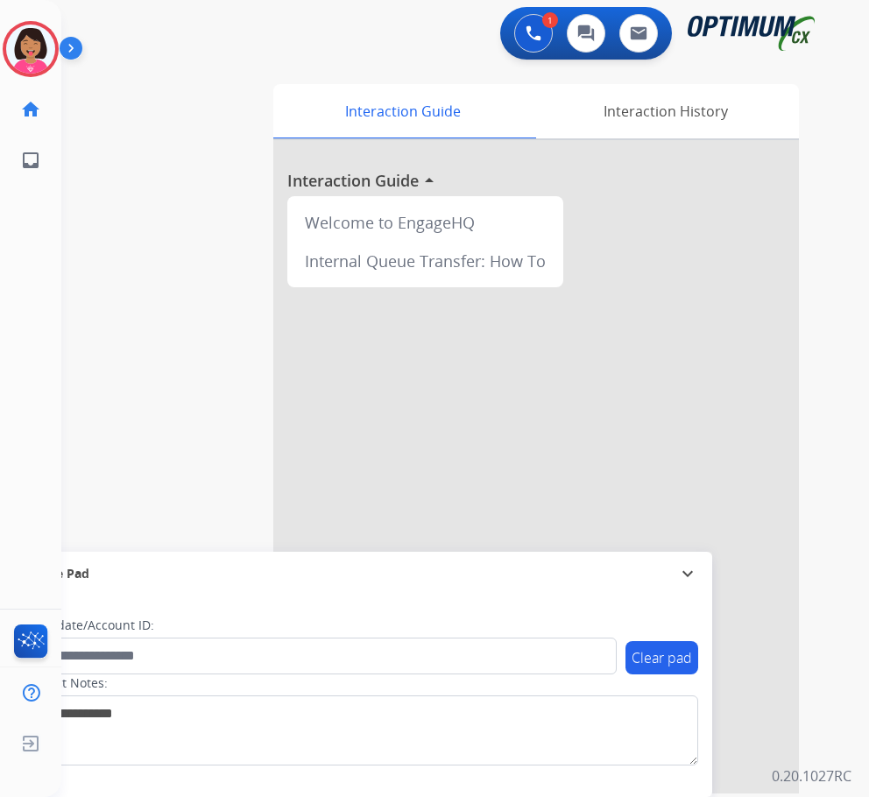
click at [18, 364] on div at bounding box center [434, 398] width 869 height 797
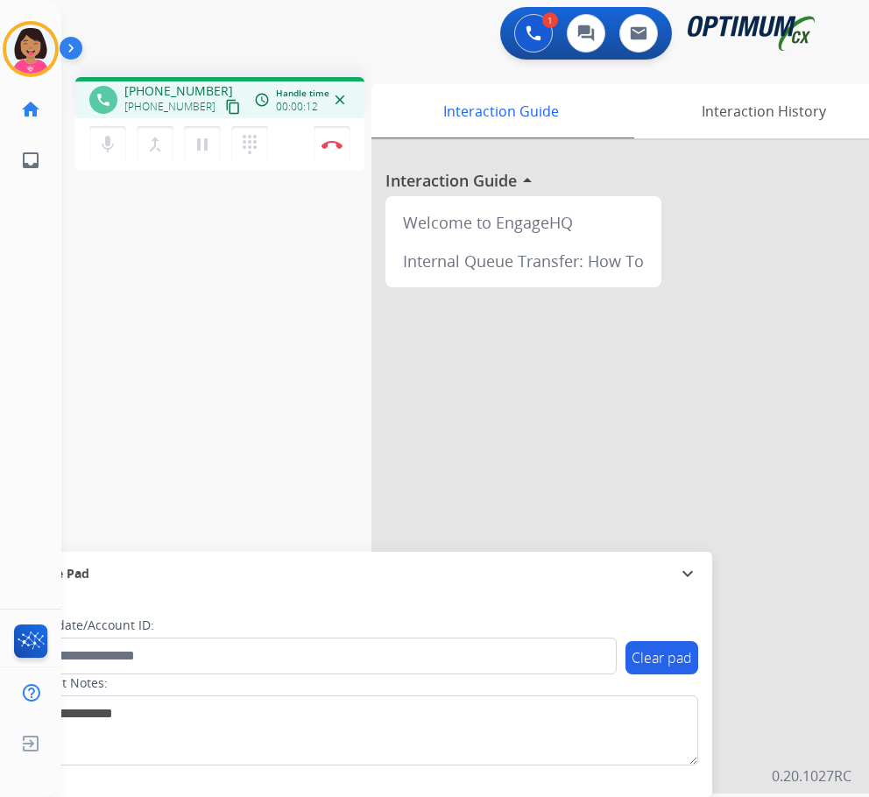
click at [225, 102] on mat-icon "content_copy" at bounding box center [233, 107] width 16 height 16
drag, startPoint x: 5, startPoint y: 286, endPoint x: 119, endPoint y: 217, distance: 132.8
click at [5, 286] on div "Del Busy Edit Avatar Agent: [PERSON_NAME] Profile: OCX Training home Home Home …" at bounding box center [30, 398] width 61 height 797
click at [328, 140] on img at bounding box center [331, 144] width 21 height 9
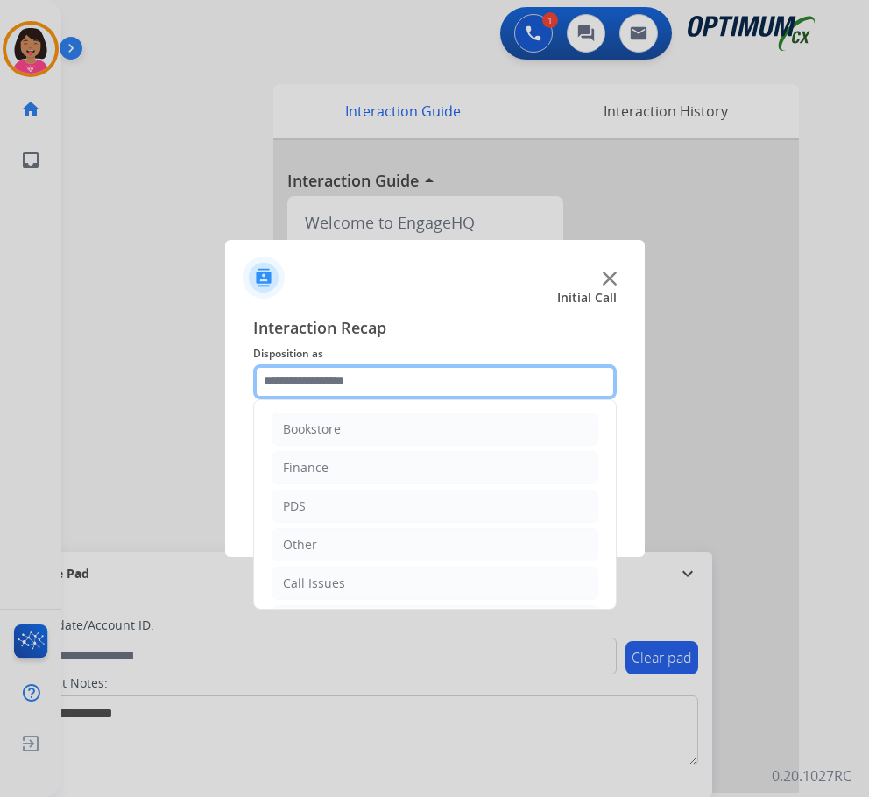
click at [396, 389] on input "text" at bounding box center [435, 381] width 364 height 35
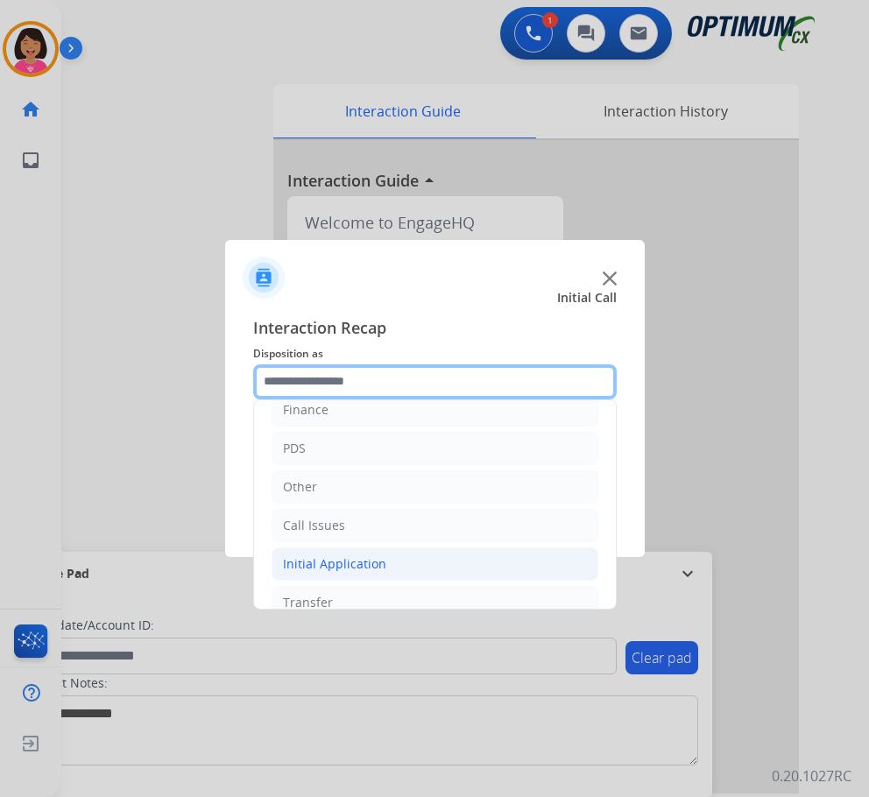
scroll to position [119, 0]
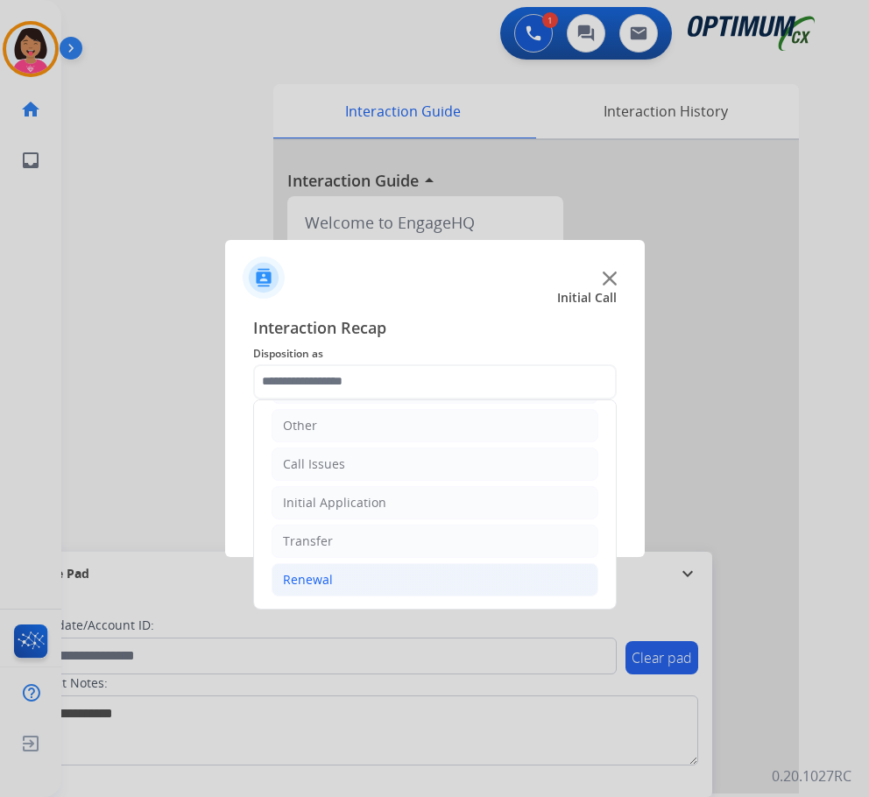
click at [367, 572] on li "Renewal" at bounding box center [435, 579] width 327 height 33
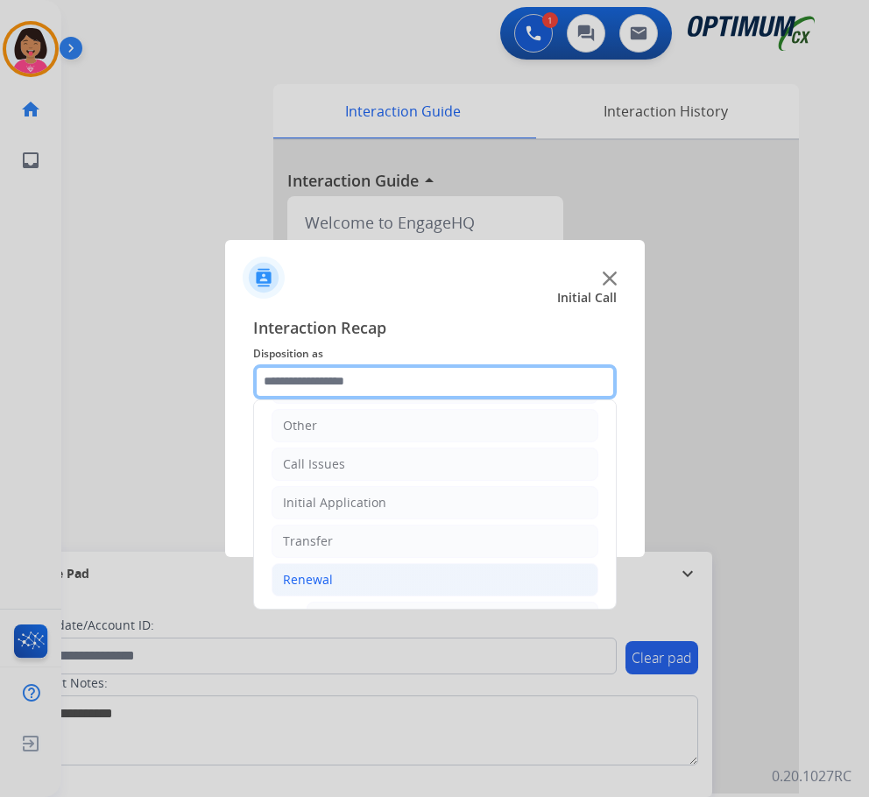
scroll to position [645, 0]
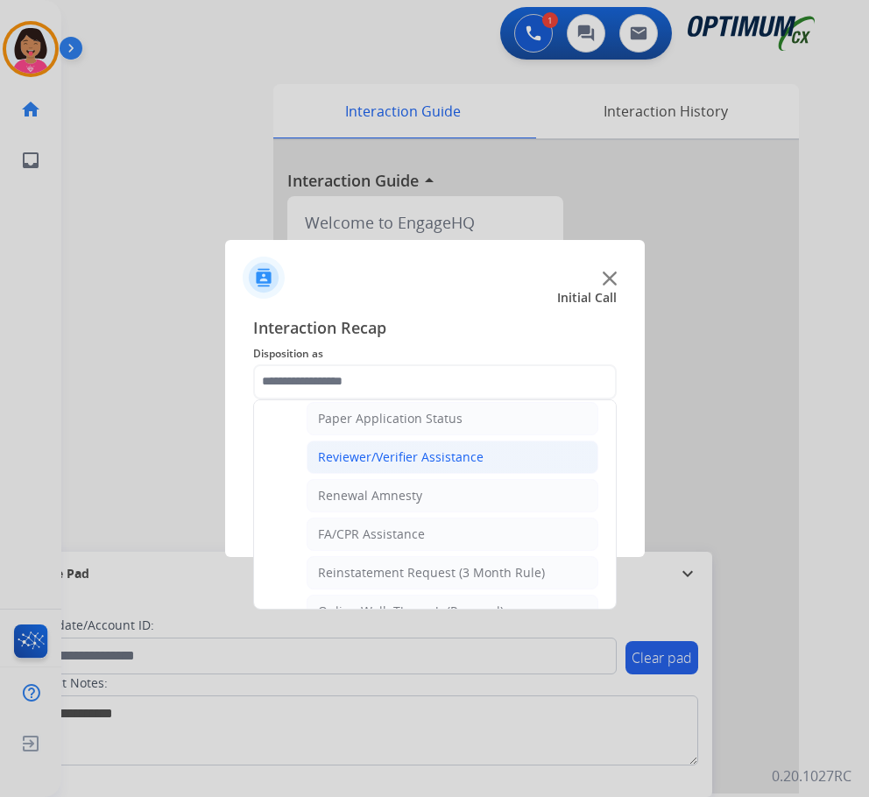
click at [406, 454] on div "Reviewer/Verifier Assistance" at bounding box center [401, 457] width 166 height 18
type input "**********"
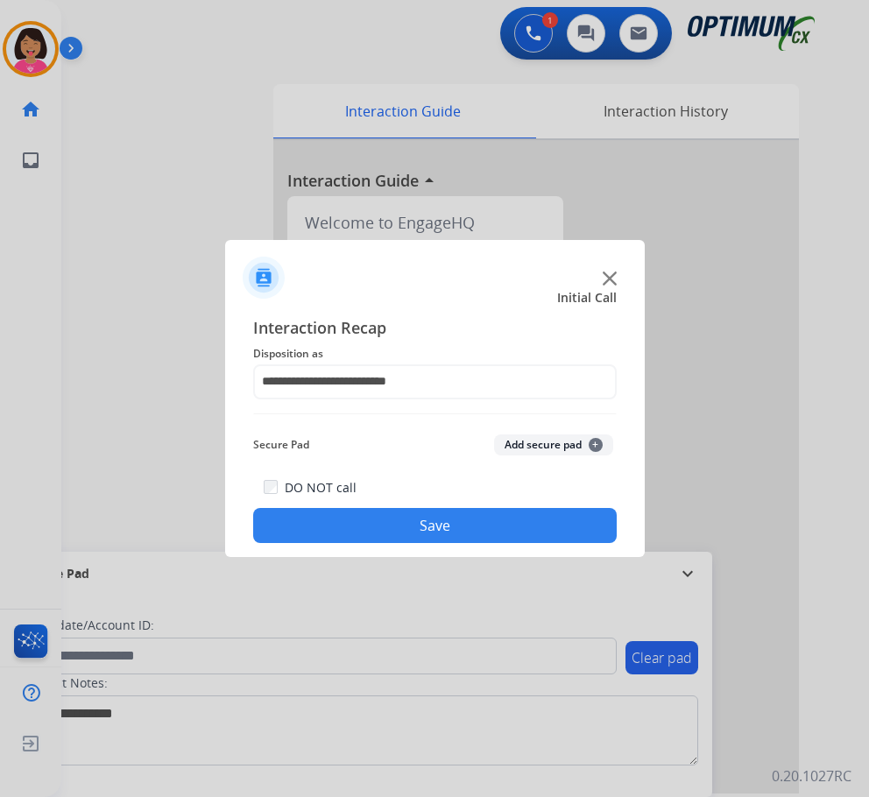
click at [403, 525] on button "Save" at bounding box center [435, 525] width 364 height 35
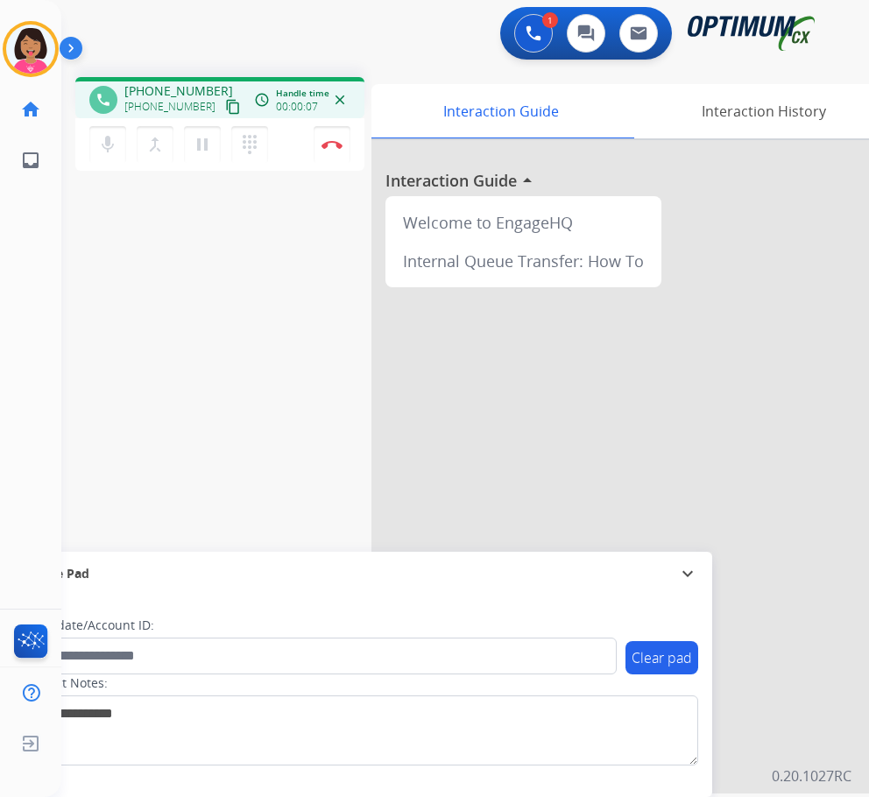
click at [225, 108] on mat-icon "content_copy" at bounding box center [233, 107] width 16 height 16
click at [80, 259] on div "phone [PHONE_NUMBER] [PHONE_NUMBER] content_copy access_time Call metrics Queue…" at bounding box center [444, 428] width 766 height 731
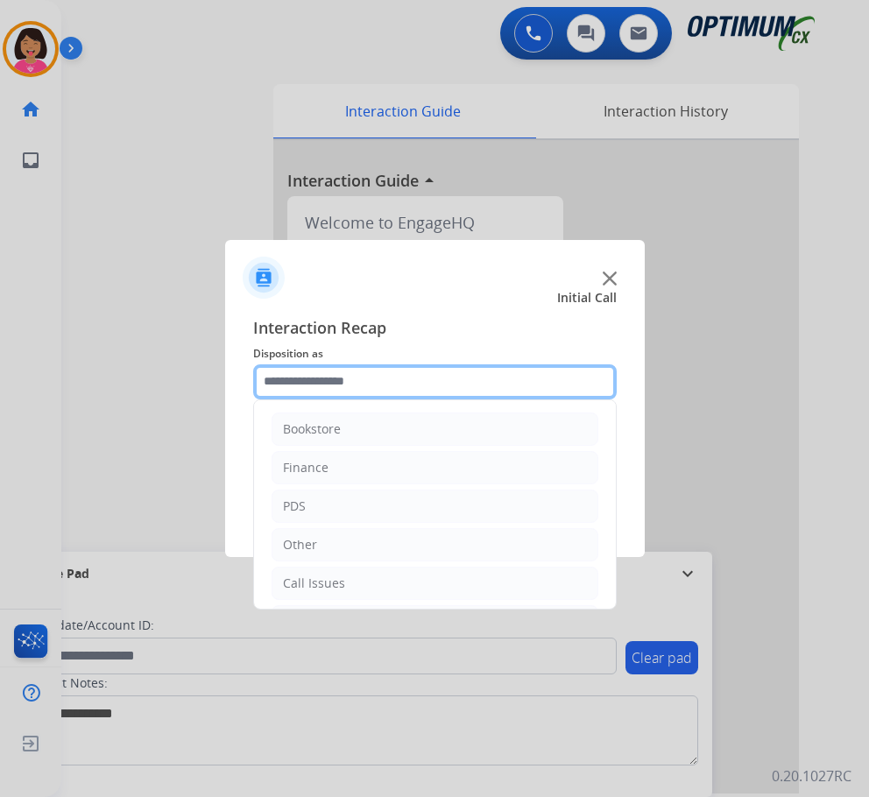
click at [382, 381] on input "text" at bounding box center [435, 381] width 364 height 35
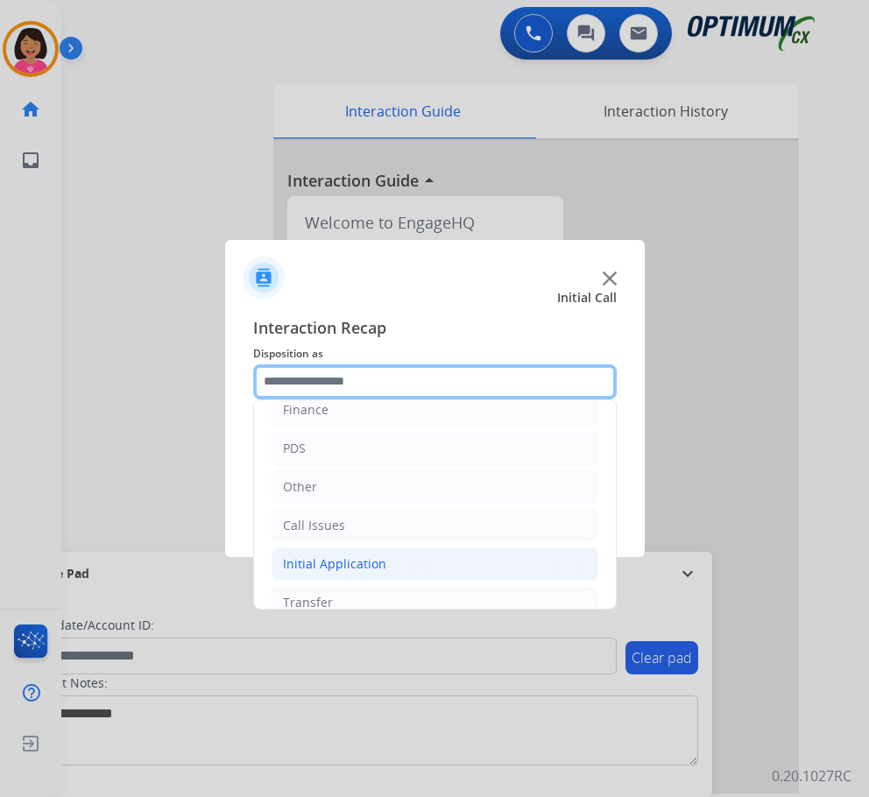
scroll to position [119, 0]
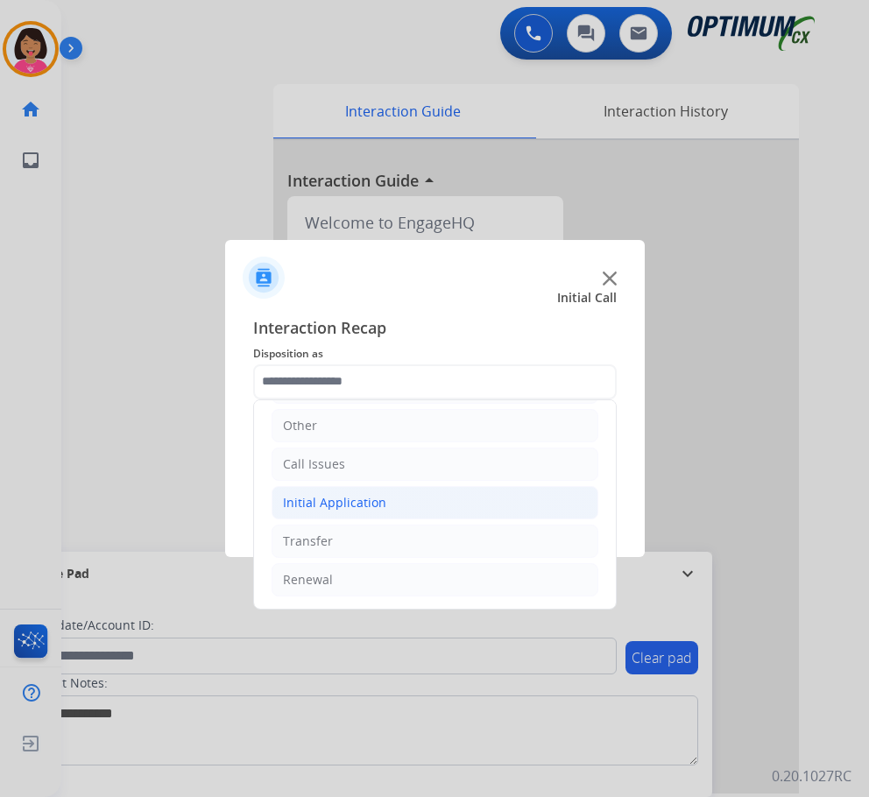
click at [376, 500] on div "Initial Application" at bounding box center [334, 503] width 103 height 18
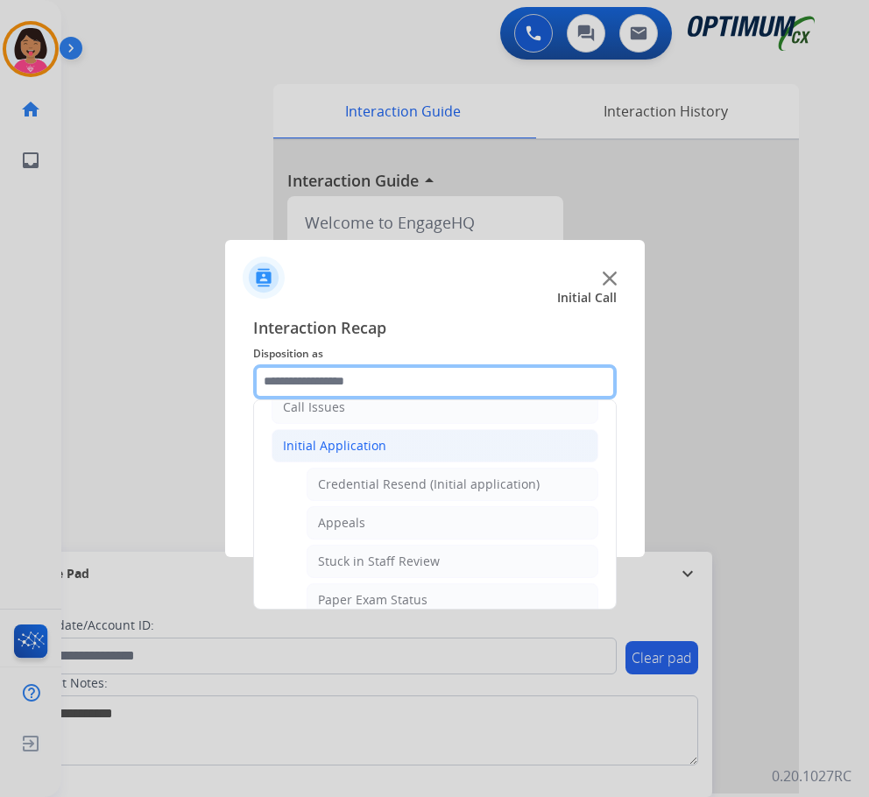
scroll to position [207, 0]
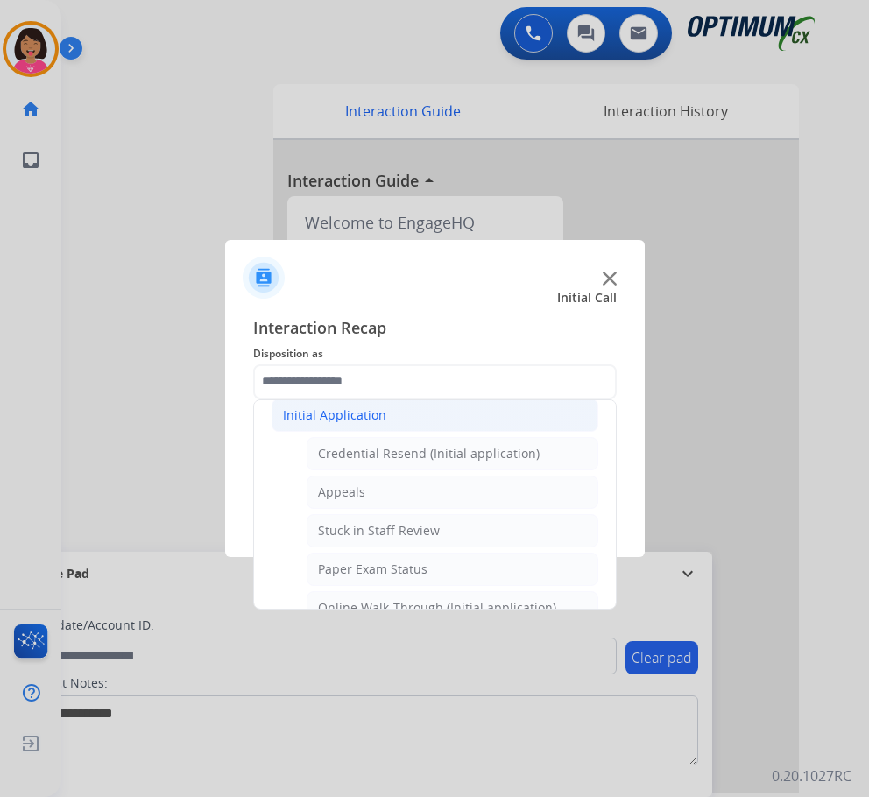
drag, startPoint x: 342, startPoint y: 420, endPoint x: 371, endPoint y: 336, distance: 89.2
click at [342, 420] on div "Initial Application" at bounding box center [334, 415] width 103 height 18
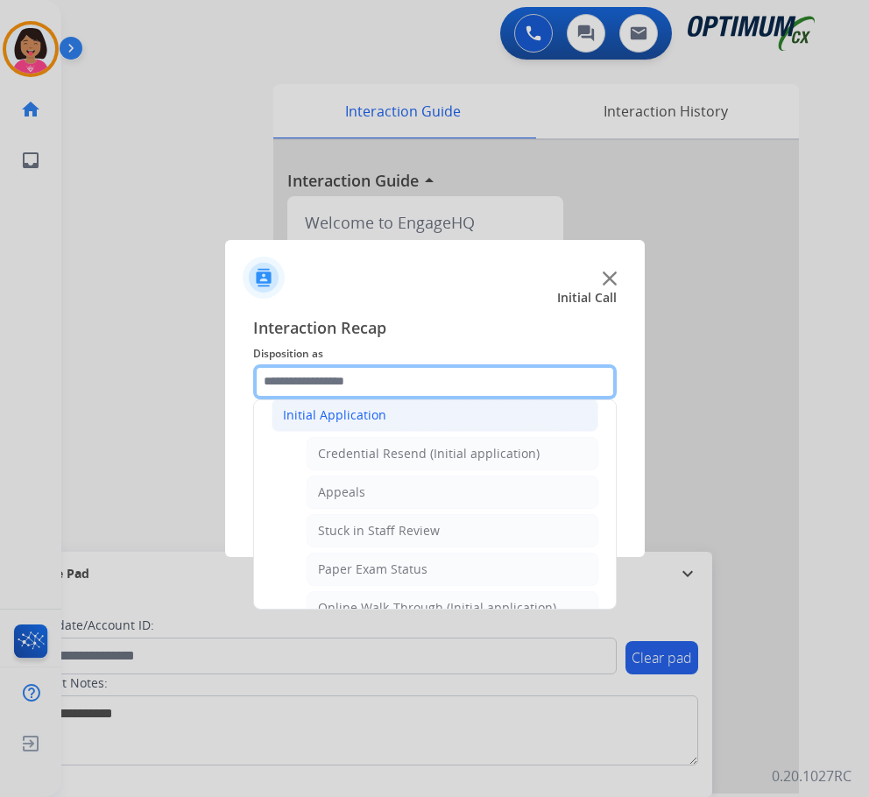
scroll to position [119, 0]
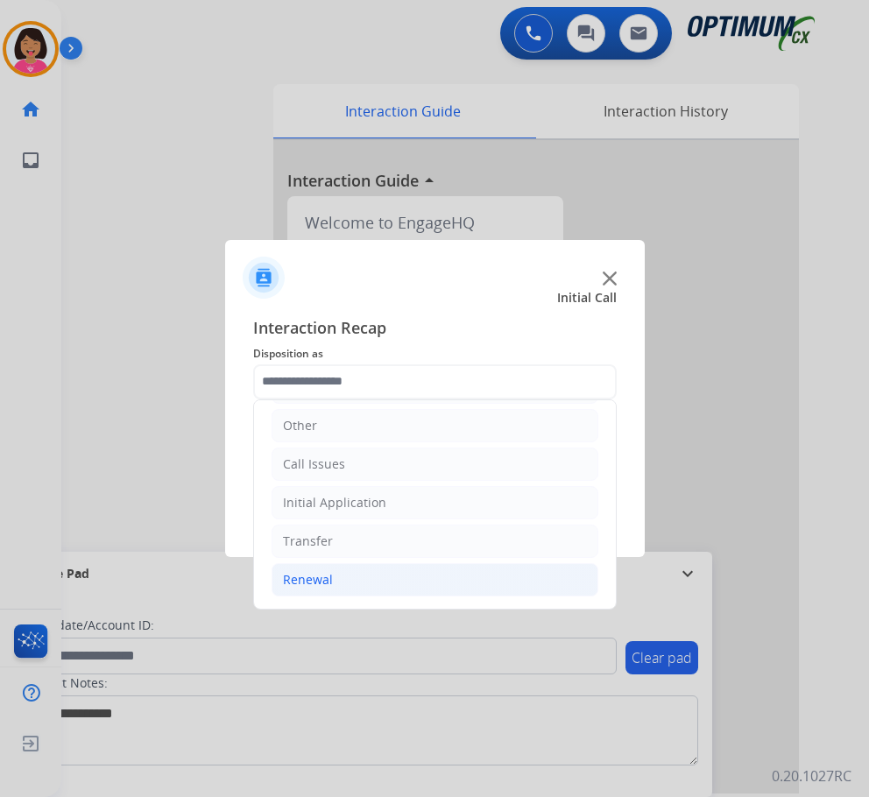
click at [376, 579] on li "Renewal" at bounding box center [435, 579] width 327 height 33
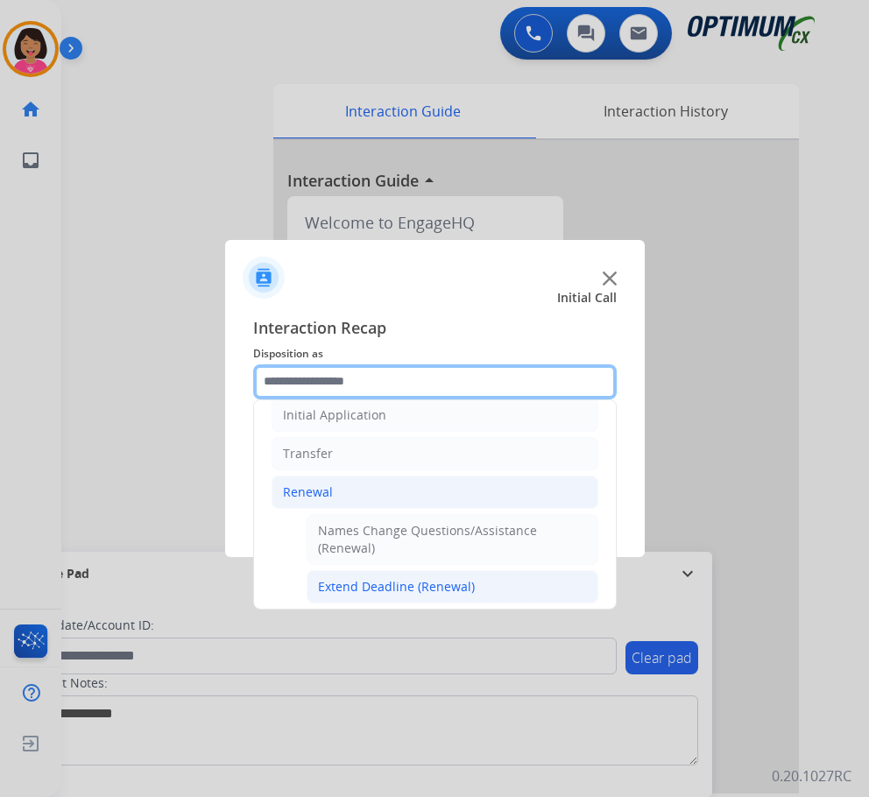
scroll to position [470, 0]
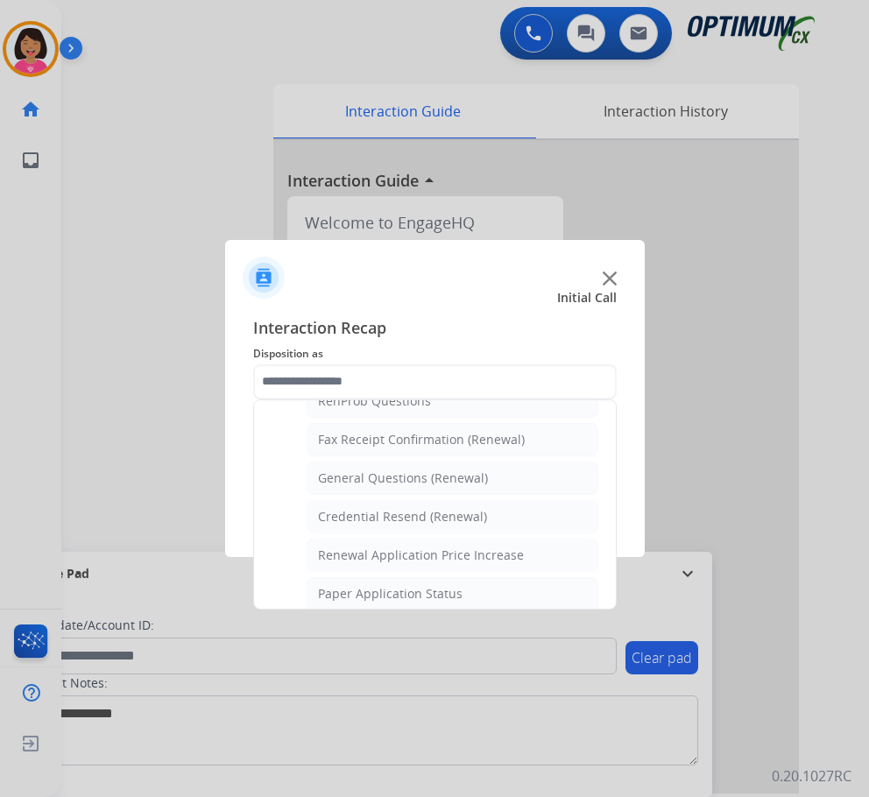
click at [381, 524] on div "Credential Resend (Renewal)" at bounding box center [402, 517] width 169 height 18
click at [421, 522] on button "Save" at bounding box center [435, 525] width 364 height 35
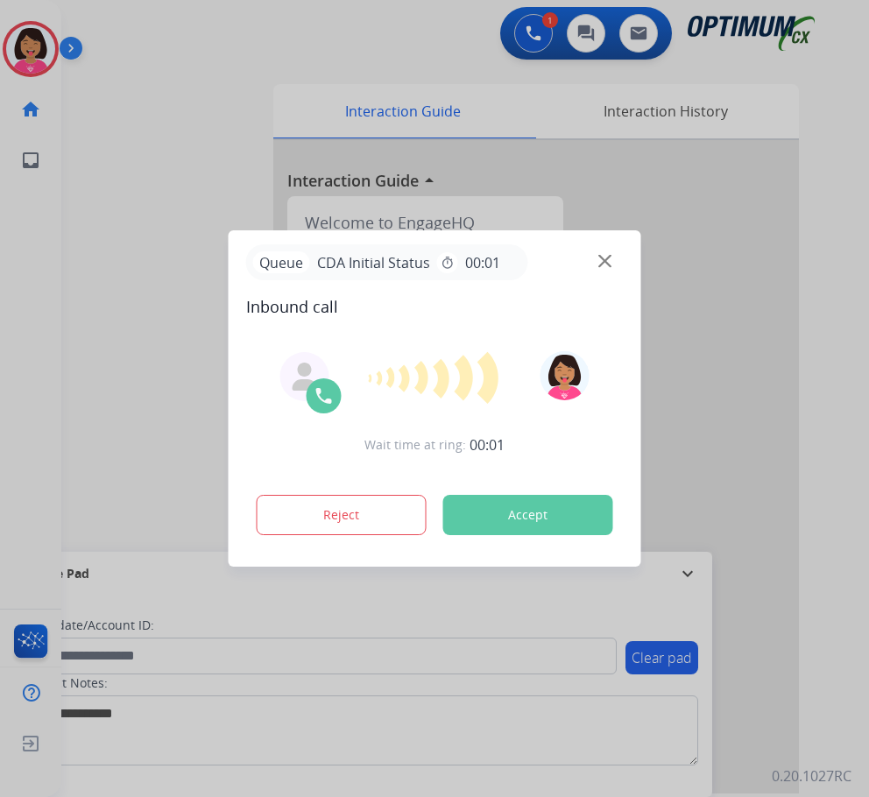
click at [51, 450] on div at bounding box center [434, 398] width 869 height 797
click at [604, 258] on img at bounding box center [604, 261] width 13 height 13
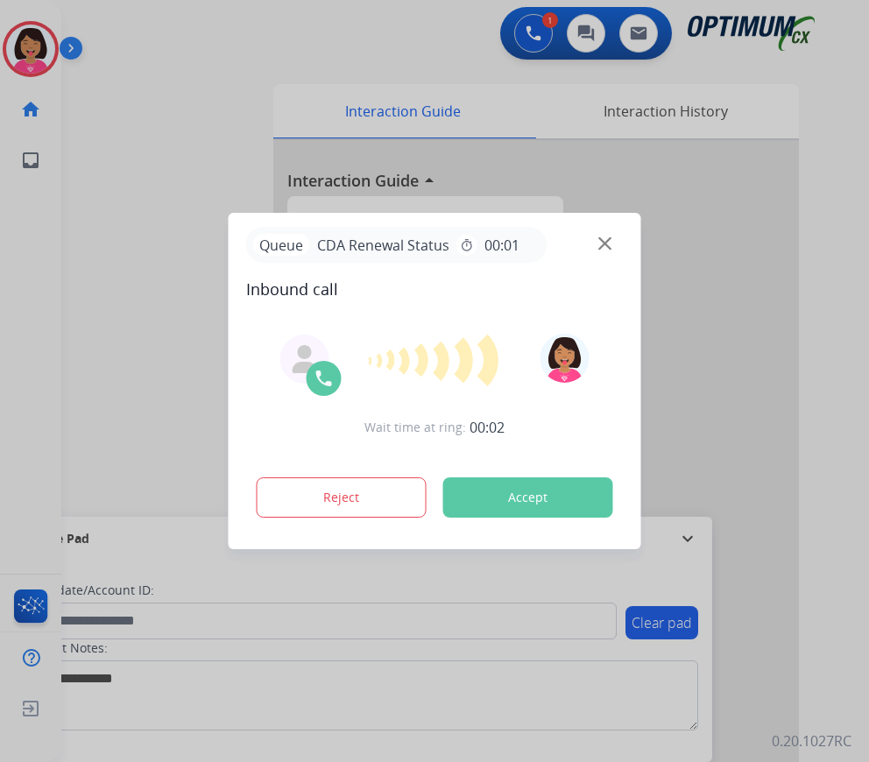
drag, startPoint x: 36, startPoint y: 326, endPoint x: 596, endPoint y: 230, distance: 568.0
click at [57, 324] on div at bounding box center [434, 381] width 869 height 762
click at [600, 242] on img at bounding box center [604, 243] width 13 height 13
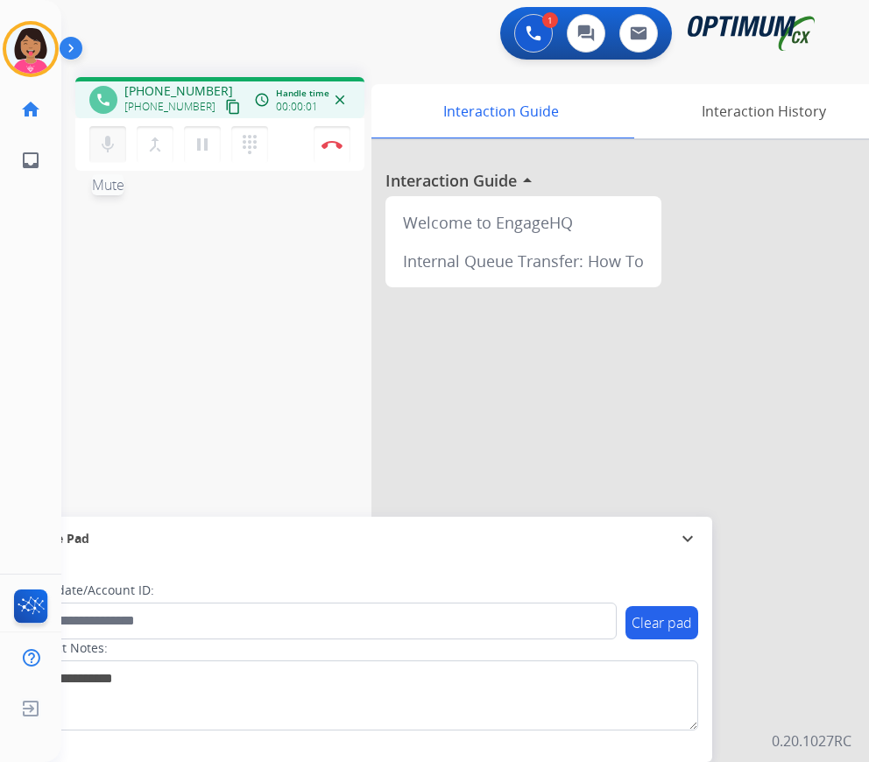
click at [104, 149] on mat-icon "mic" at bounding box center [107, 144] width 21 height 21
click at [104, 149] on mat-icon "mic_off" at bounding box center [107, 144] width 21 height 21
click at [225, 109] on mat-icon "content_copy" at bounding box center [233, 107] width 16 height 16
click at [97, 143] on mat-icon "mic" at bounding box center [107, 144] width 21 height 21
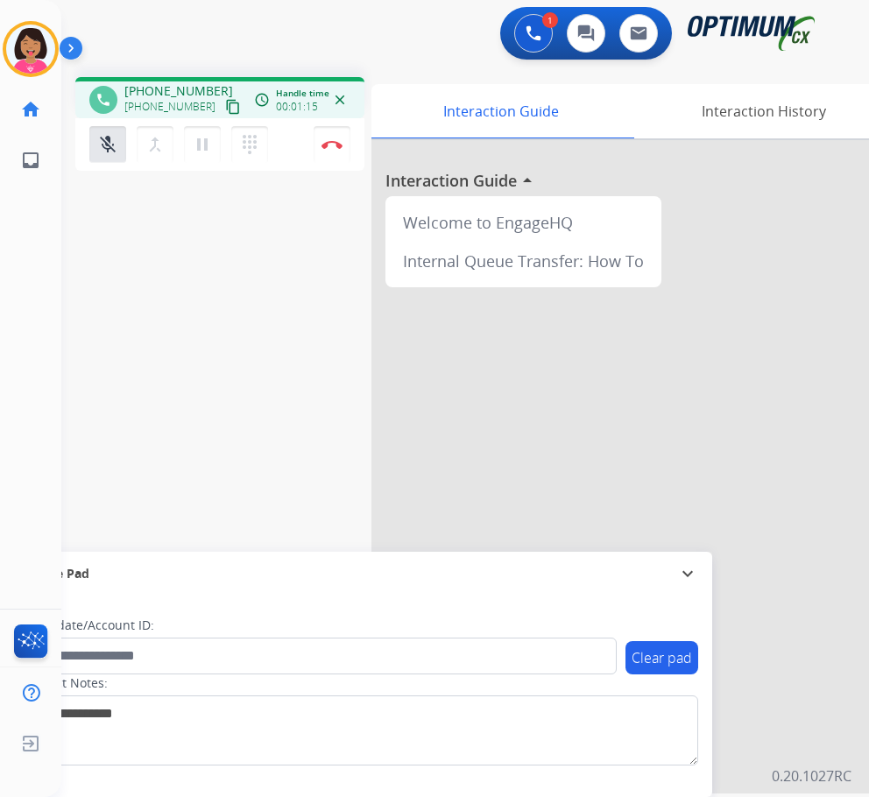
drag, startPoint x: 73, startPoint y: 248, endPoint x: 123, endPoint y: 193, distance: 74.4
click at [74, 248] on div "phone [PHONE_NUMBER] [PHONE_NUMBER] content_copy access_time Call metrics Queue…" at bounding box center [444, 428] width 766 height 731
click at [120, 148] on button "mic_off Mute" at bounding box center [107, 144] width 37 height 37
drag, startPoint x: 113, startPoint y: 149, endPoint x: 116, endPoint y: 229, distance: 79.8
click at [114, 149] on mat-icon "mic" at bounding box center [107, 144] width 21 height 21
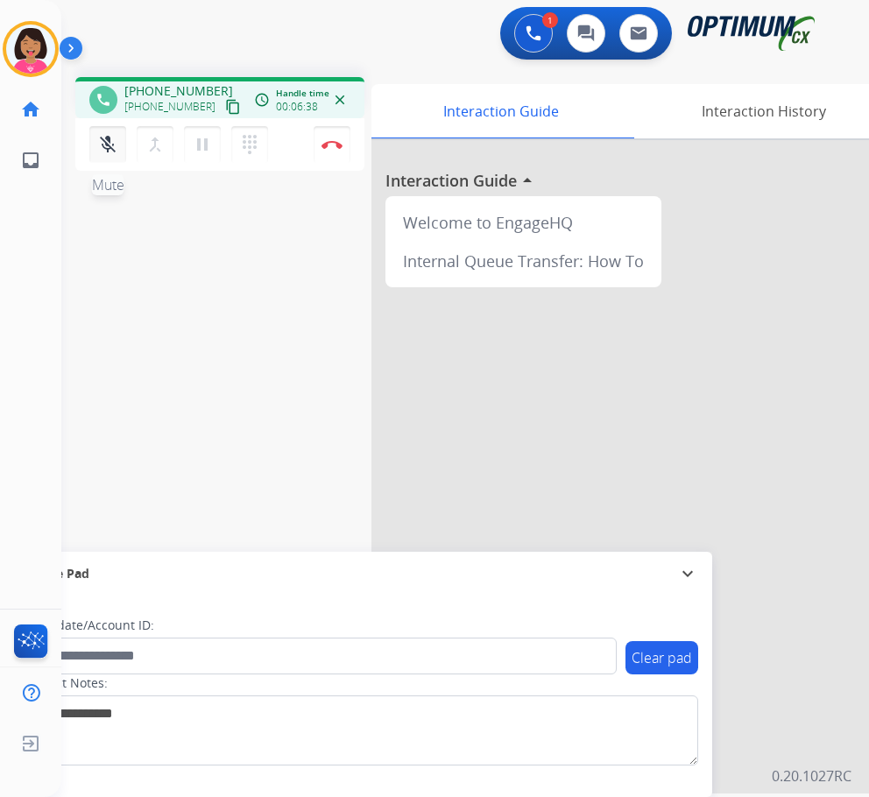
click at [113, 146] on mat-icon "mic_off" at bounding box center [107, 144] width 21 height 21
click at [106, 143] on mat-icon "mic" at bounding box center [107, 144] width 21 height 21
click at [107, 143] on mat-icon "mic_off" at bounding box center [107, 144] width 21 height 21
click at [98, 152] on mat-icon "mic" at bounding box center [107, 144] width 21 height 21
click at [107, 147] on mat-icon "mic_off" at bounding box center [107, 144] width 21 height 21
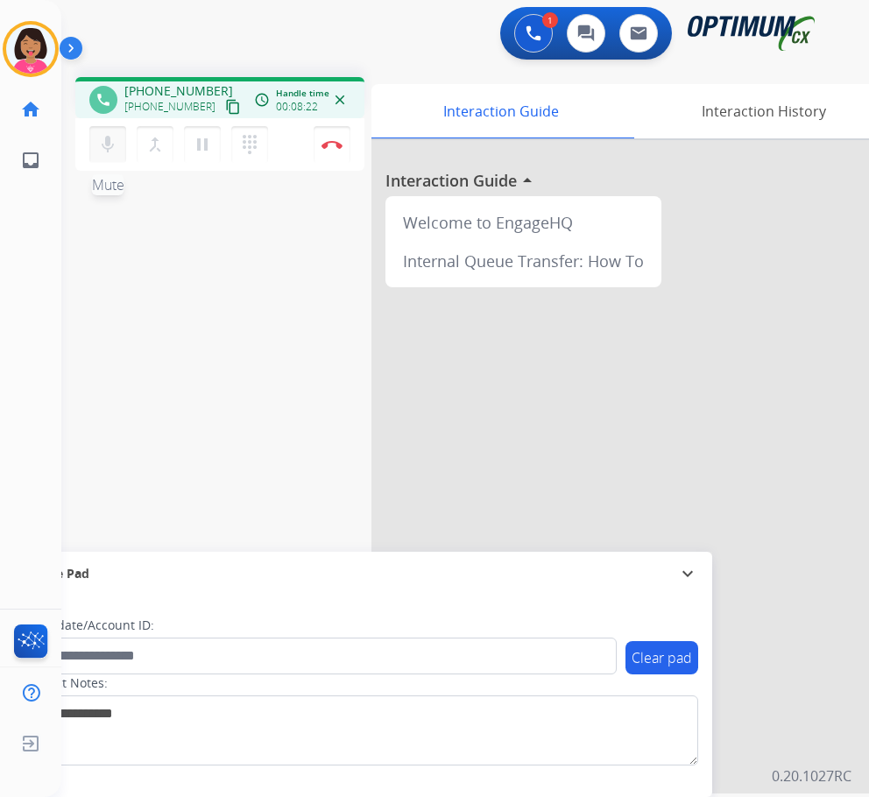
click at [101, 136] on mat-icon "mic" at bounding box center [107, 144] width 21 height 21
click at [117, 140] on mat-icon "mic_off" at bounding box center [107, 144] width 21 height 21
click at [108, 150] on mat-icon "mic" at bounding box center [107, 144] width 21 height 21
click at [109, 150] on mat-icon "mic_off" at bounding box center [107, 144] width 21 height 21
click at [109, 140] on mat-icon "mic" at bounding box center [107, 144] width 21 height 21
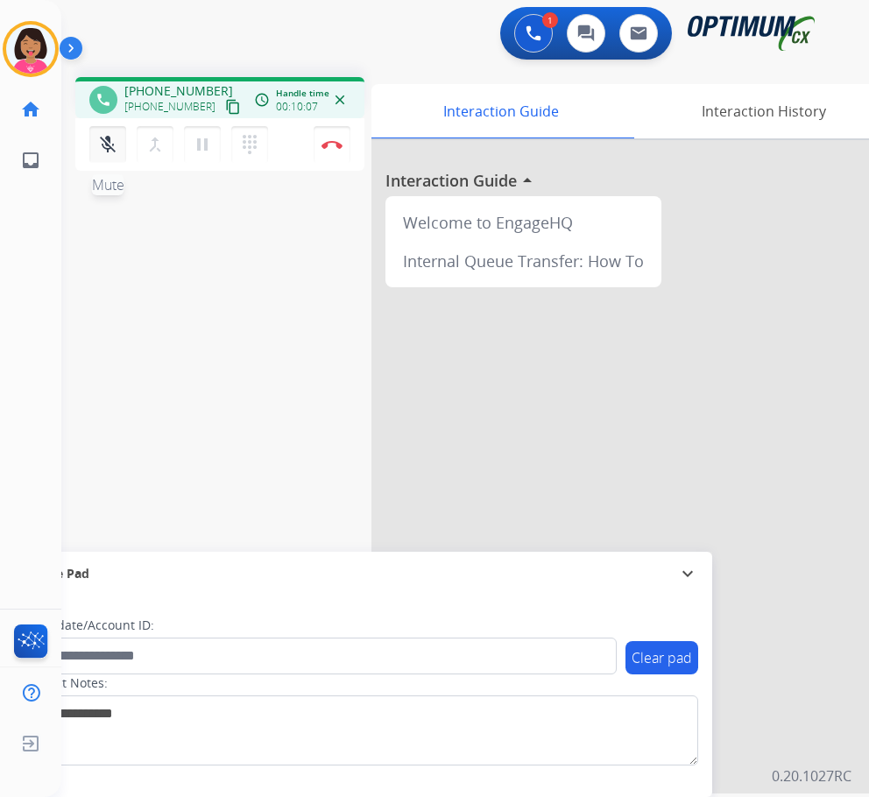
click at [92, 145] on button "mic_off Mute" at bounding box center [107, 144] width 37 height 37
click at [102, 139] on mat-icon "mic_off" at bounding box center [107, 144] width 21 height 21
click at [109, 138] on mat-icon "mic" at bounding box center [107, 144] width 21 height 21
click at [106, 148] on mat-icon "mic_off" at bounding box center [107, 144] width 21 height 21
click at [117, 146] on mat-icon "mic" at bounding box center [107, 144] width 21 height 21
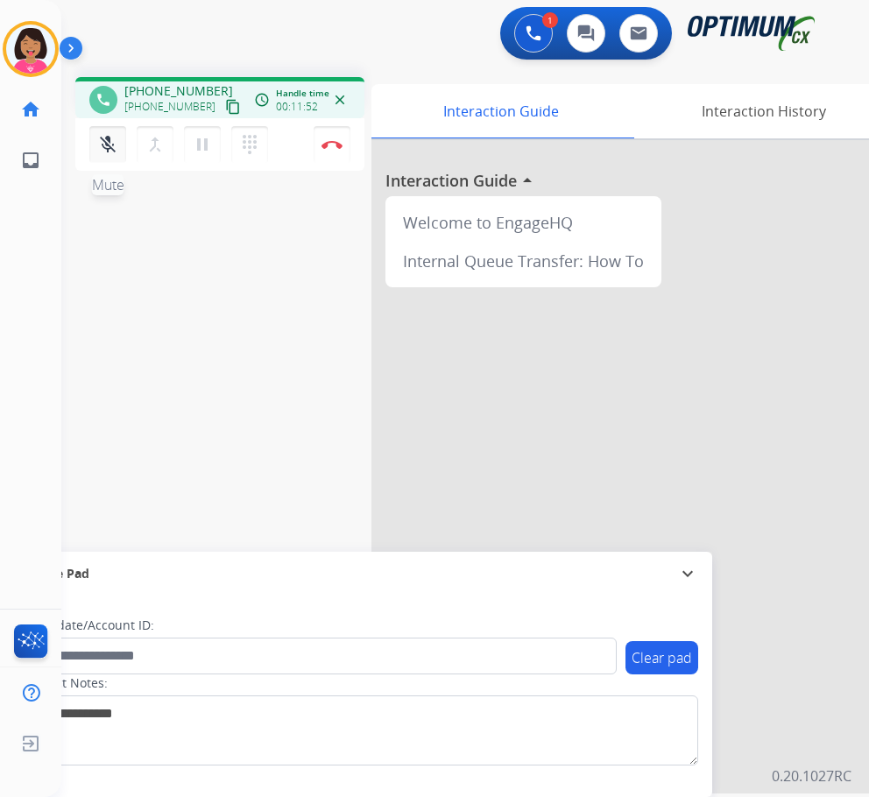
click at [117, 146] on mat-icon "mic_off" at bounding box center [107, 144] width 21 height 21
click at [95, 292] on div "phone [PHONE_NUMBER] [PHONE_NUMBER] content_copy access_time Call metrics Queue…" at bounding box center [444, 428] width 766 height 731
click at [322, 144] on img at bounding box center [331, 144] width 21 height 9
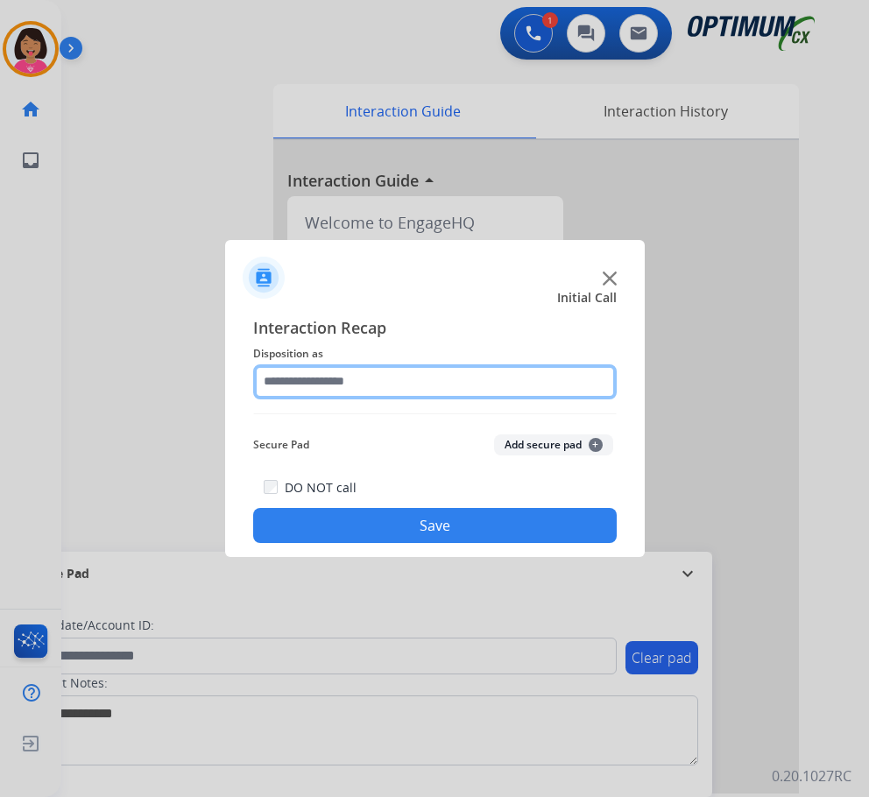
click at [428, 371] on input "text" at bounding box center [435, 381] width 364 height 35
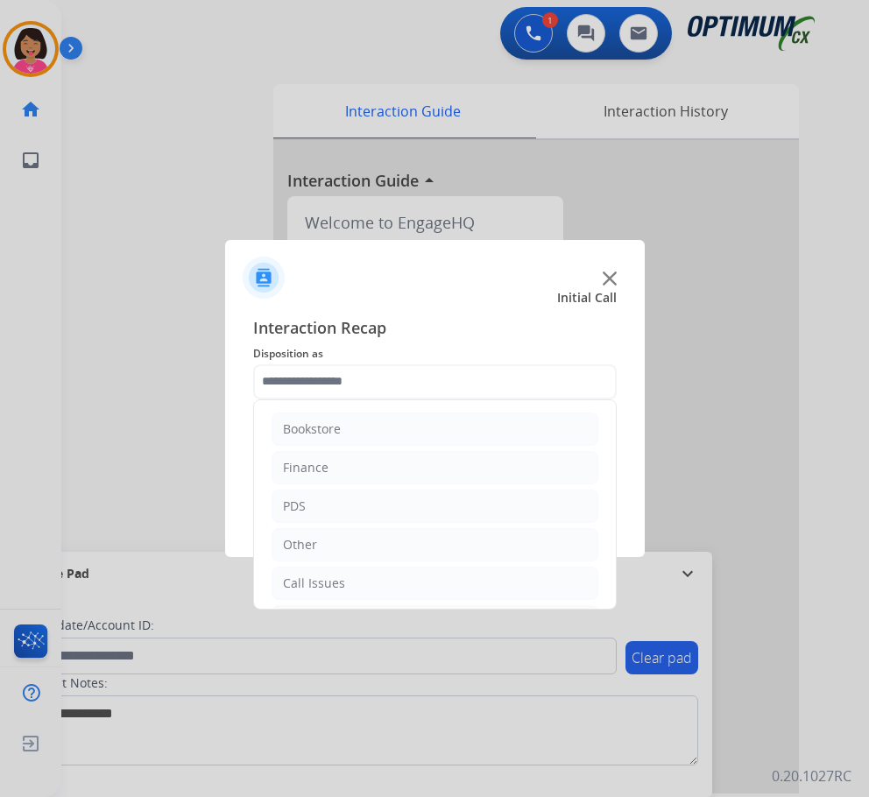
click at [609, 282] on img at bounding box center [610, 279] width 14 height 14
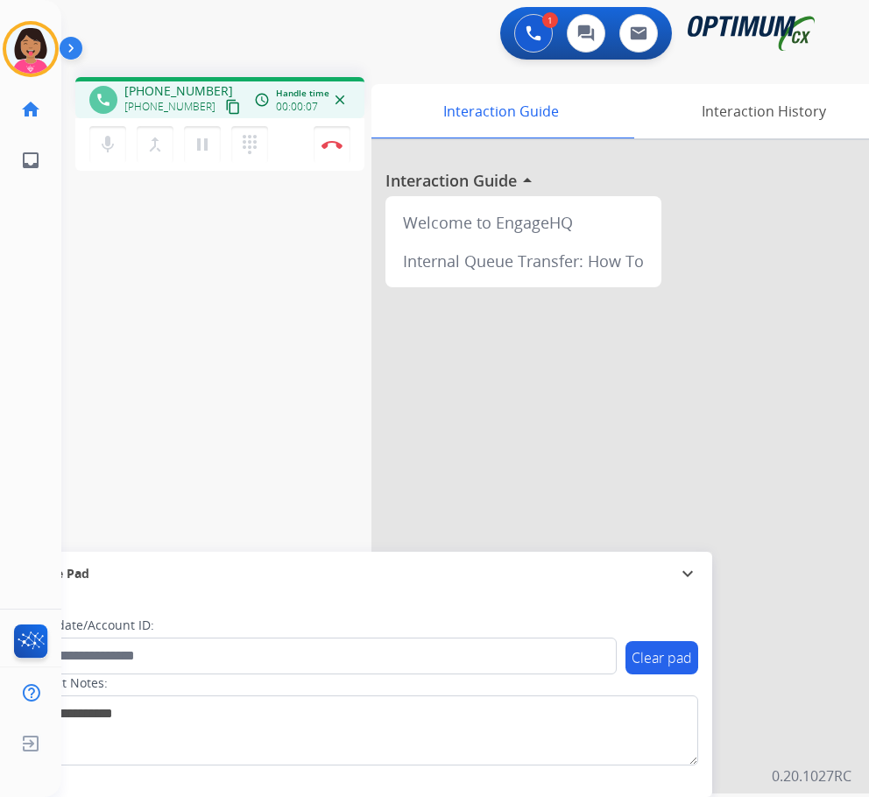
drag, startPoint x: 102, startPoint y: 276, endPoint x: 133, endPoint y: 160, distance: 119.6
click at [102, 276] on div "phone [PHONE_NUMBER] [PHONE_NUMBER] content_copy access_time Call metrics Queue…" at bounding box center [444, 428] width 766 height 731
click at [225, 105] on mat-icon "content_copy" at bounding box center [233, 107] width 16 height 16
click at [103, 138] on mat-icon "mic" at bounding box center [107, 144] width 21 height 21
click at [108, 139] on mat-icon "mic_off" at bounding box center [107, 144] width 21 height 21
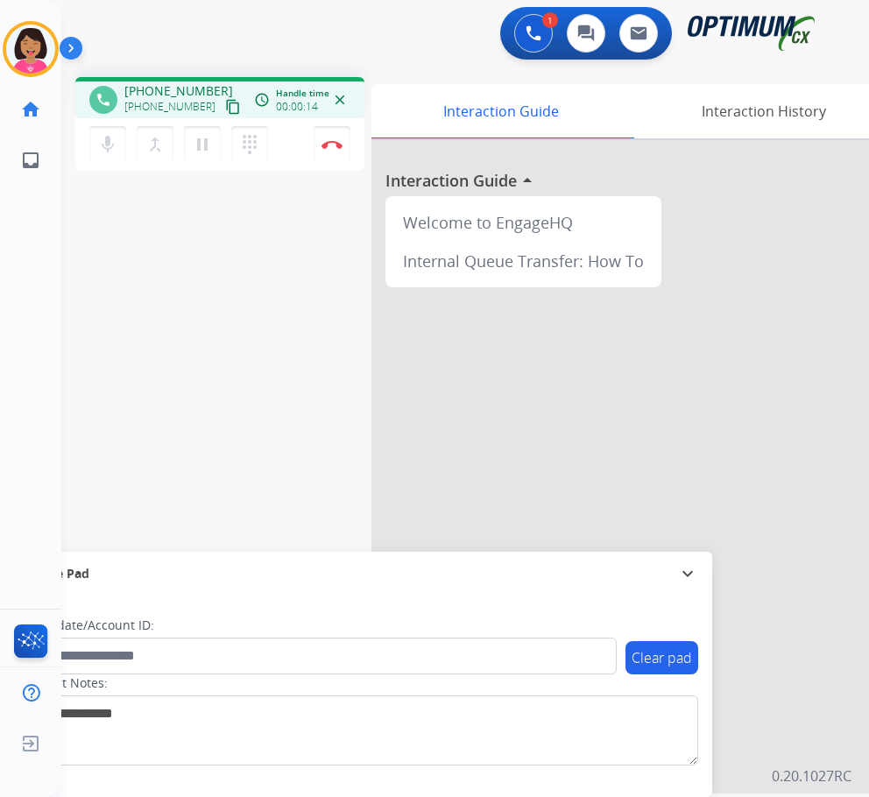
click at [225, 106] on mat-icon "content_copy" at bounding box center [233, 107] width 16 height 16
click at [71, 234] on div "phone [PHONE_NUMBER] [PHONE_NUMBER] content_copy access_time Call metrics Queue…" at bounding box center [444, 428] width 766 height 731
click at [332, 139] on button "Disconnect" at bounding box center [332, 144] width 37 height 37
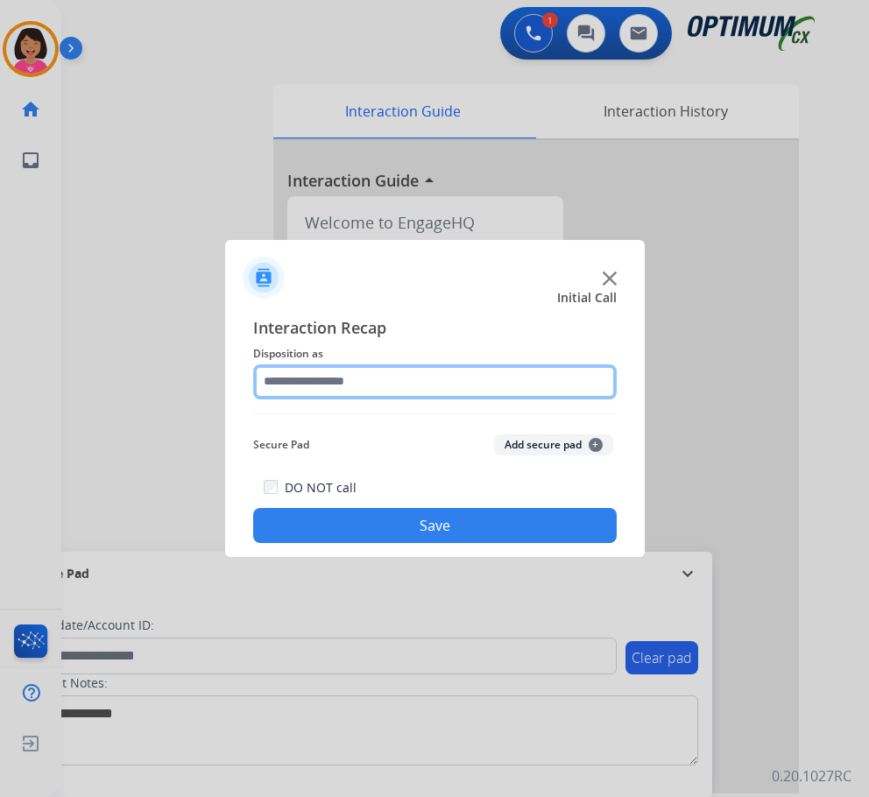
click at [343, 383] on input "text" at bounding box center [435, 381] width 364 height 35
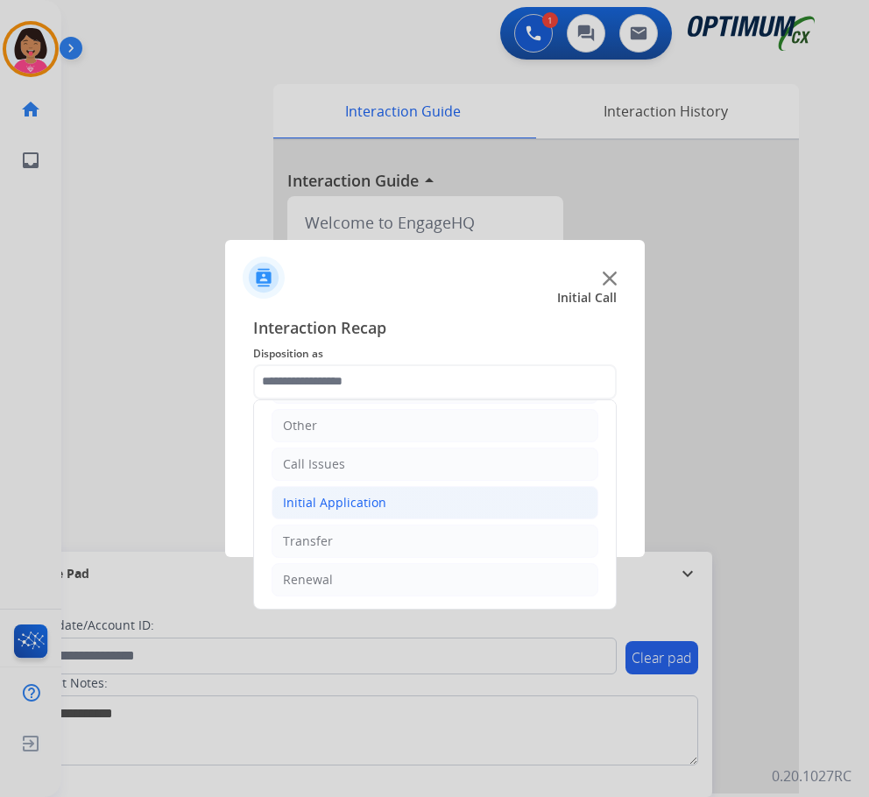
click at [387, 489] on li "Initial Application" at bounding box center [435, 502] width 327 height 33
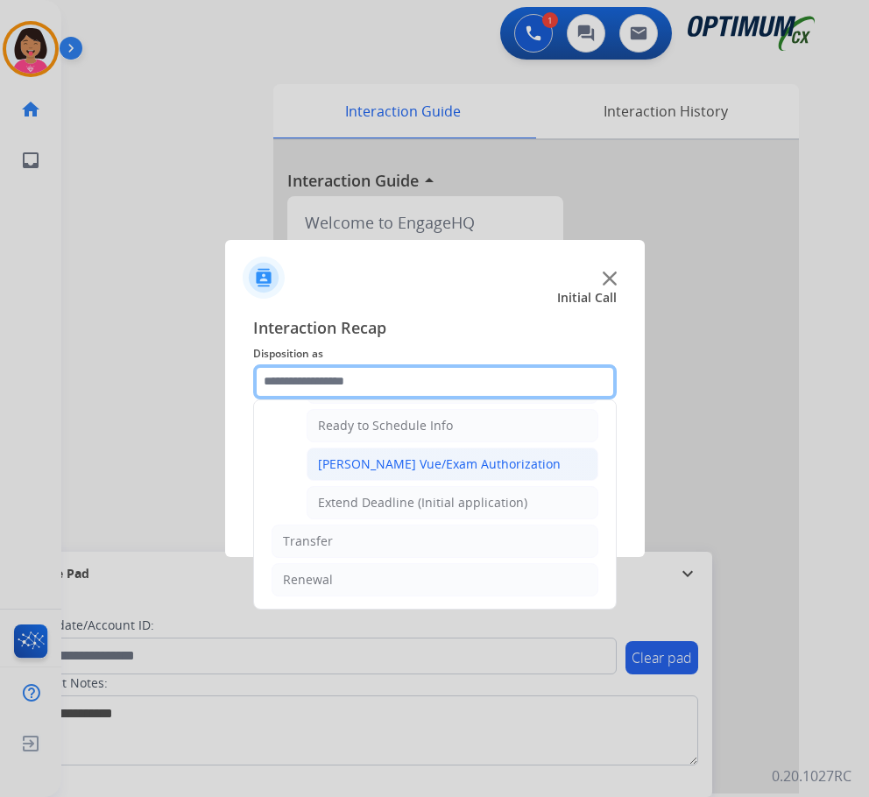
scroll to position [974, 0]
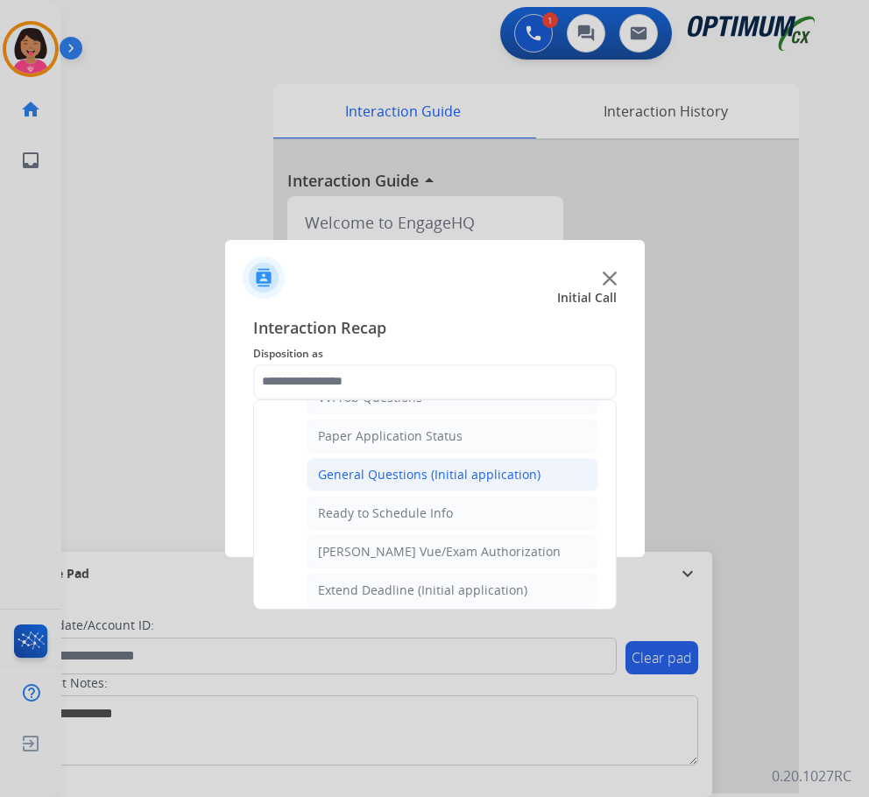
click at [415, 481] on div "General Questions (Initial application)" at bounding box center [429, 475] width 222 height 18
type input "**********"
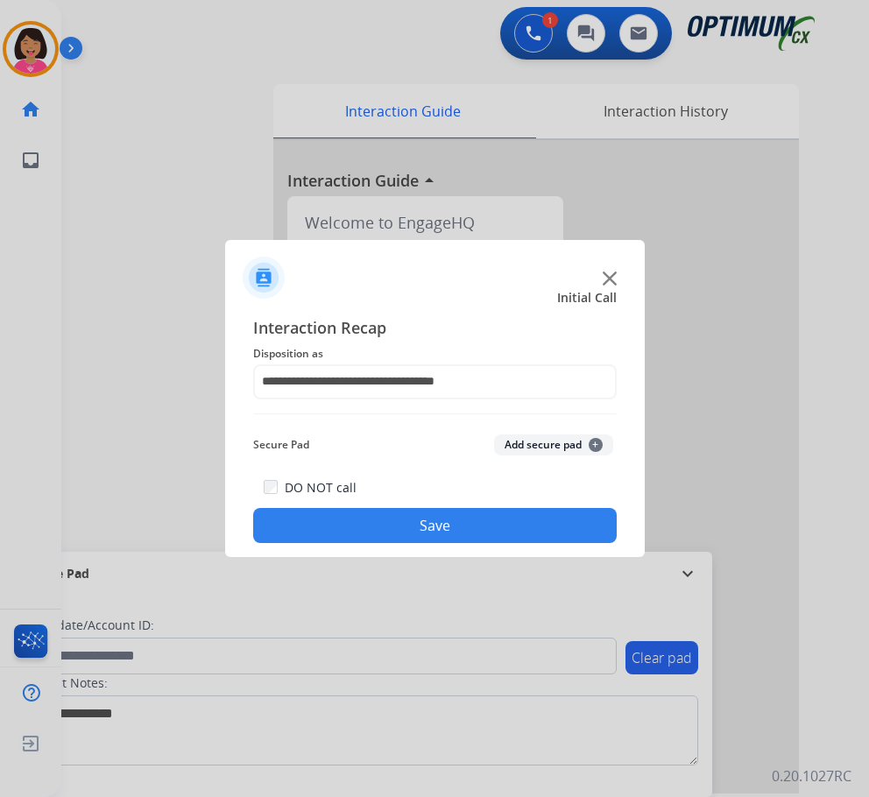
click at [421, 518] on button "Save" at bounding box center [435, 525] width 364 height 35
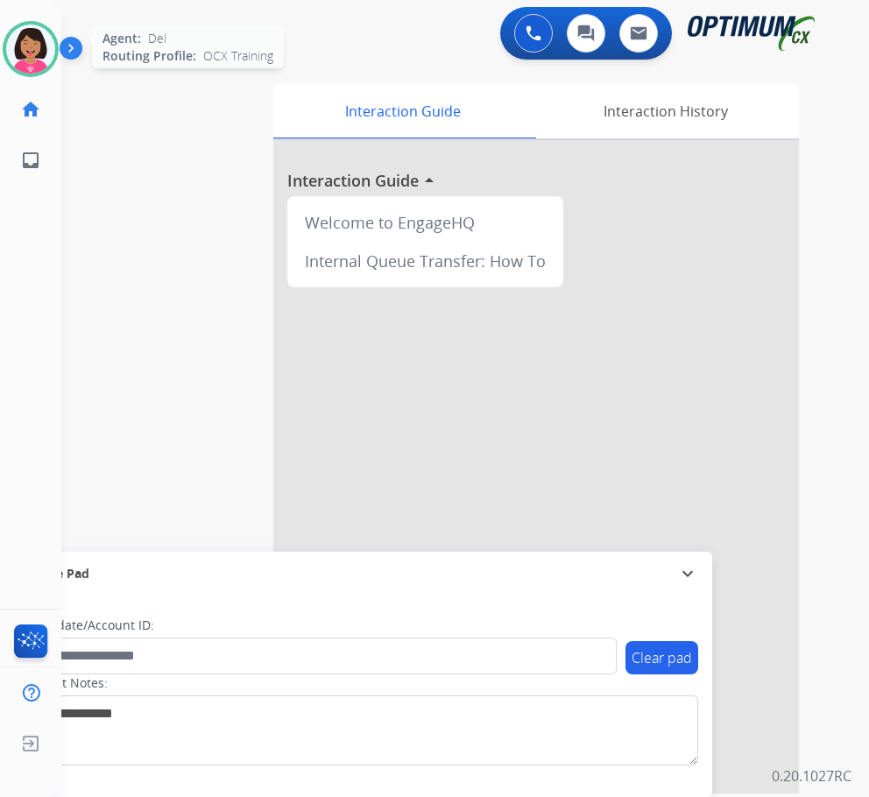
click at [53, 61] on div at bounding box center [31, 49] width 56 height 56
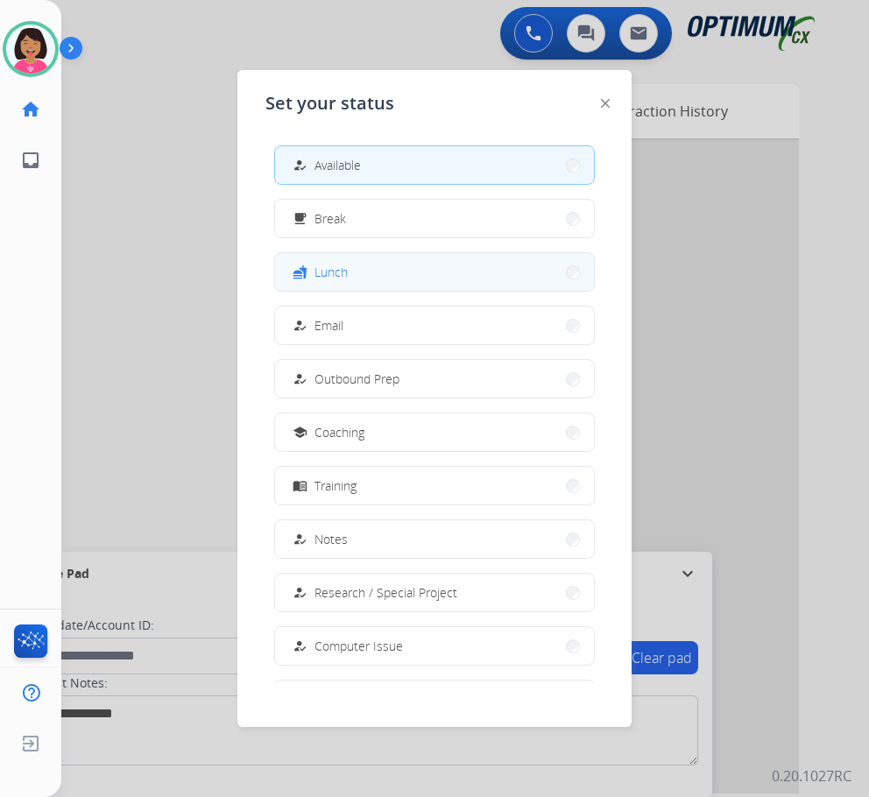
click at [377, 273] on button "fastfood Lunch" at bounding box center [434, 272] width 319 height 38
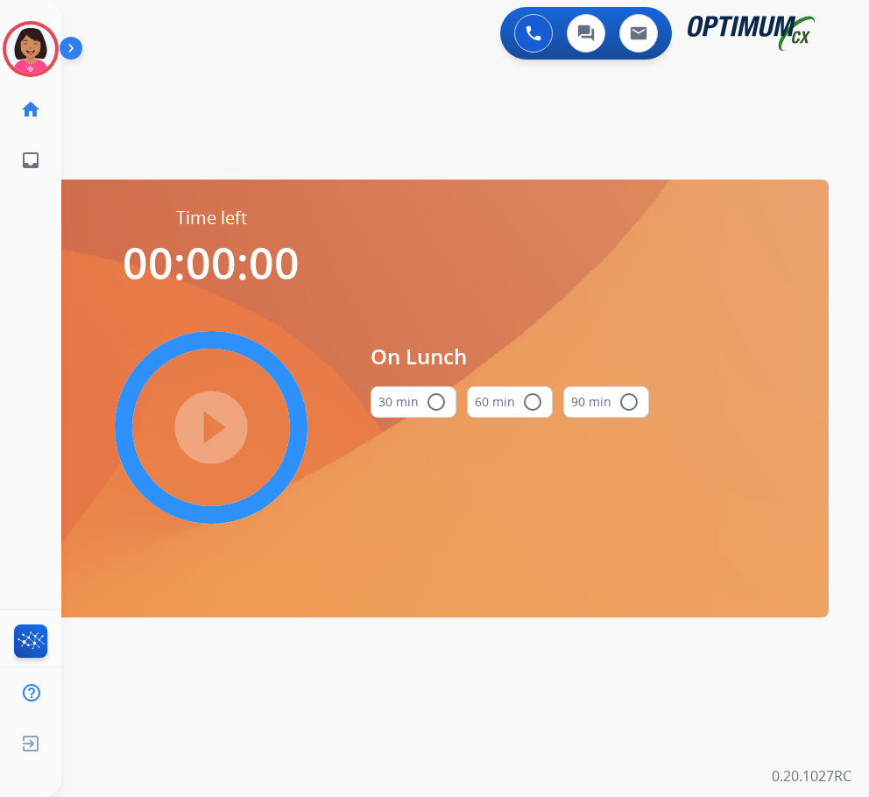
click at [429, 408] on mat-icon "radio_button_unchecked" at bounding box center [436, 402] width 21 height 21
click at [222, 428] on mat-icon "play_circle_filled" at bounding box center [211, 427] width 21 height 21
